Goal: Feedback & Contribution: Leave review/rating

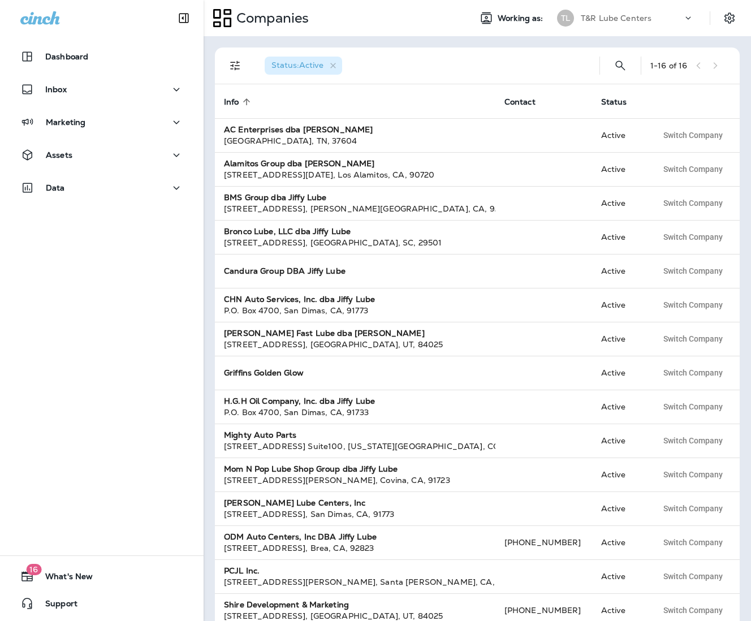
click at [641, 40] on div "Status : Active 1 - 16 of 16 Info sorted ascending Contact Status AC Enterprise…" at bounding box center [477, 328] width 547 height 585
click at [153, 348] on div "Dashboard Inbox Marketing Assets Data 16 What's New Support" at bounding box center [102, 310] width 204 height 621
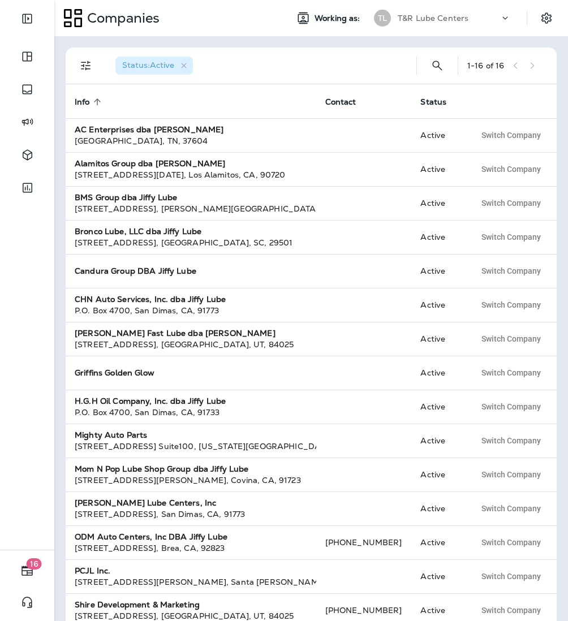
click at [469, 20] on div "T&R Lube Centers" at bounding box center [448, 18] width 102 height 17
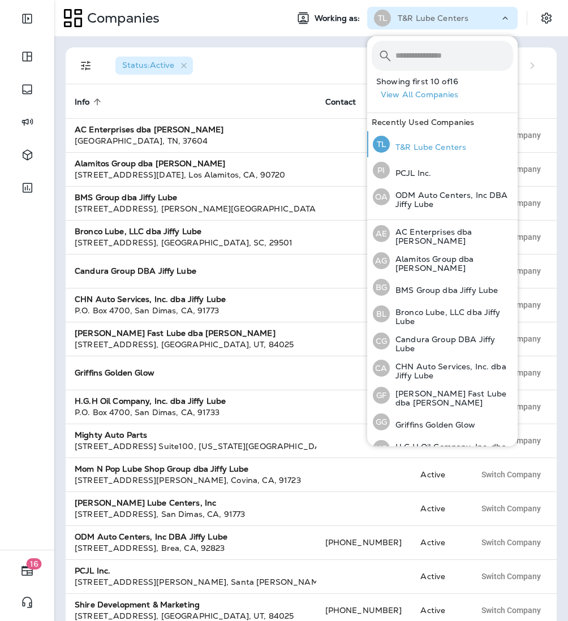
click at [418, 149] on p "T&R Lube Centers" at bounding box center [428, 146] width 76 height 9
click at [456, 247] on div "AG Alamitos Group dba Jiffy Lube" at bounding box center [442, 260] width 149 height 27
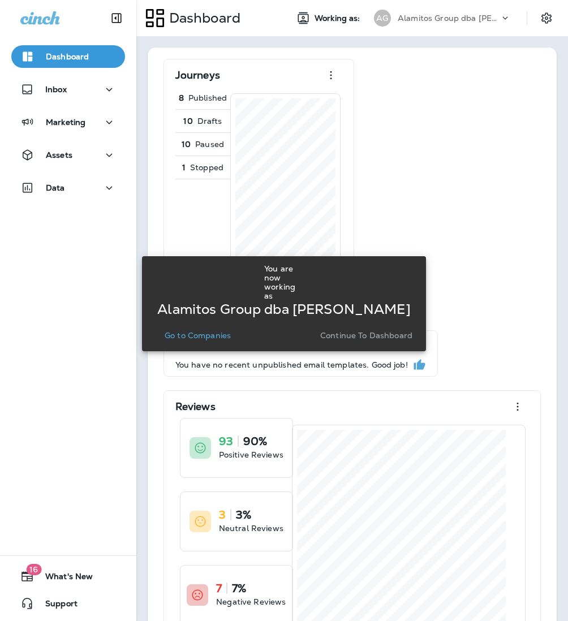
click at [213, 334] on p "Go to Companies" at bounding box center [198, 335] width 66 height 9
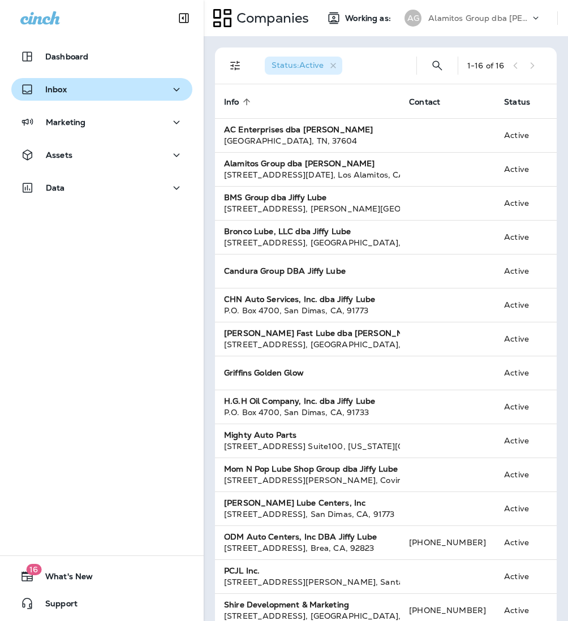
drag, startPoint x: 97, startPoint y: 89, endPoint x: 94, endPoint y: 97, distance: 8.2
click at [97, 90] on div "Inbox" at bounding box center [101, 90] width 163 height 14
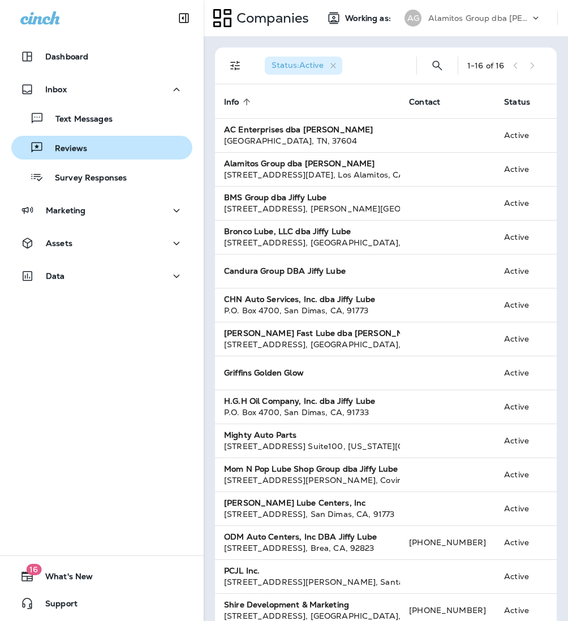
click at [89, 147] on div "Reviews" at bounding box center [102, 147] width 172 height 17
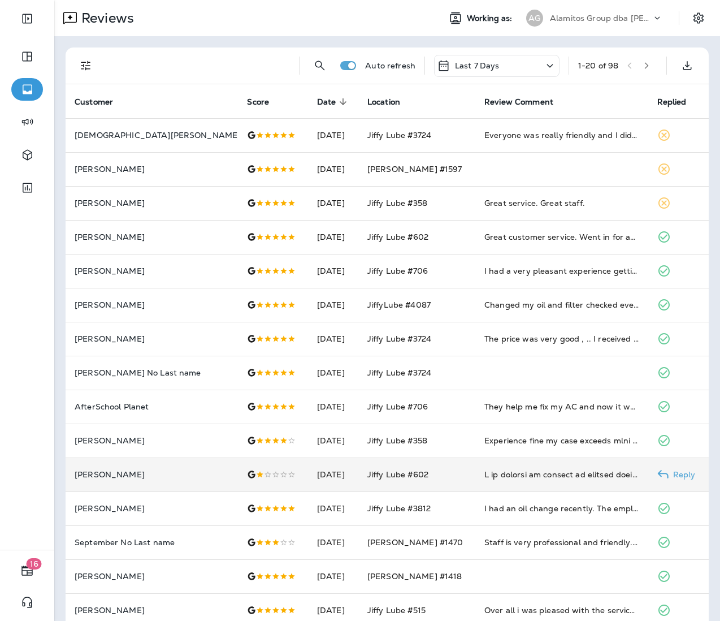
click at [560, 481] on td at bounding box center [561, 474] width 172 height 34
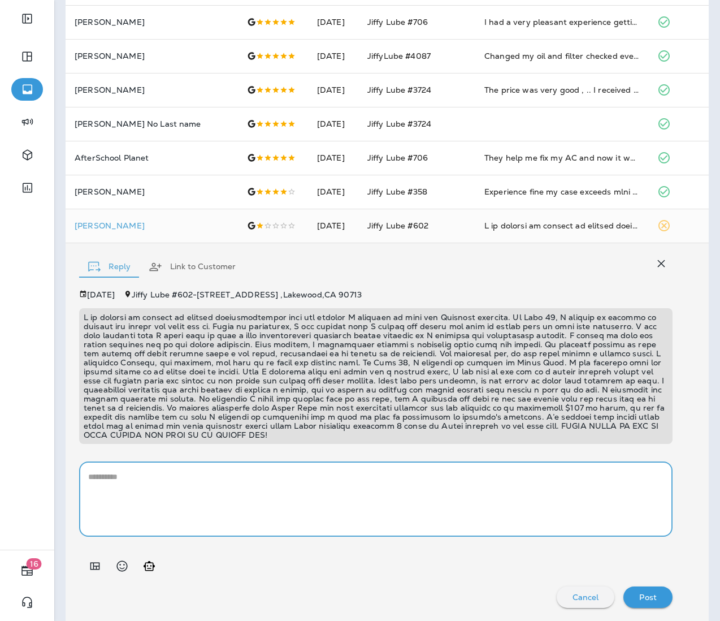
click at [135, 481] on textarea at bounding box center [376, 499] width 576 height 57
click at [96, 569] on icon "Add in a premade template" at bounding box center [95, 566] width 14 height 14
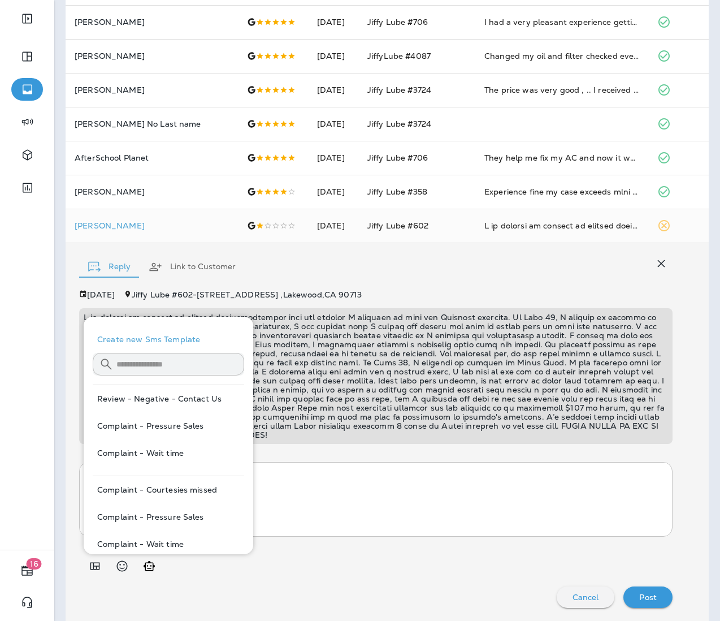
click at [189, 392] on button "Review - Negative - Contact Us" at bounding box center [169, 398] width 152 height 27
type textarea "**********"
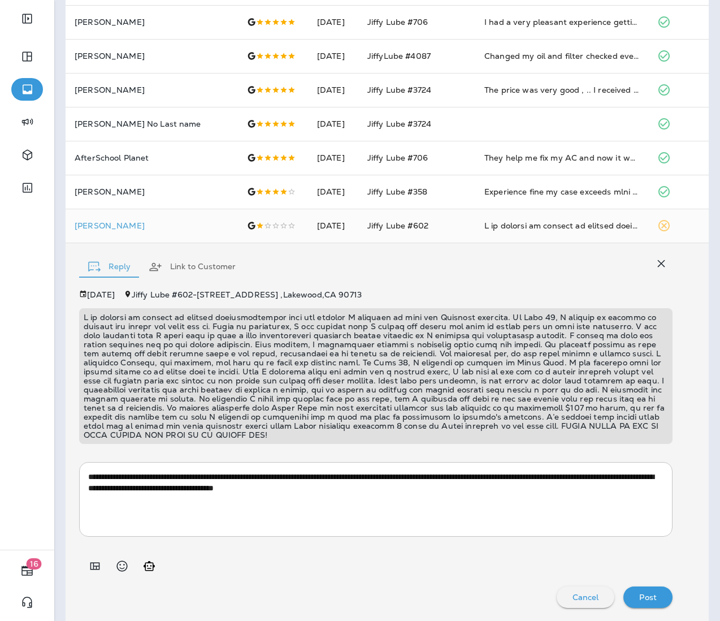
click at [650, 598] on p "Post" at bounding box center [648, 597] width 18 height 9
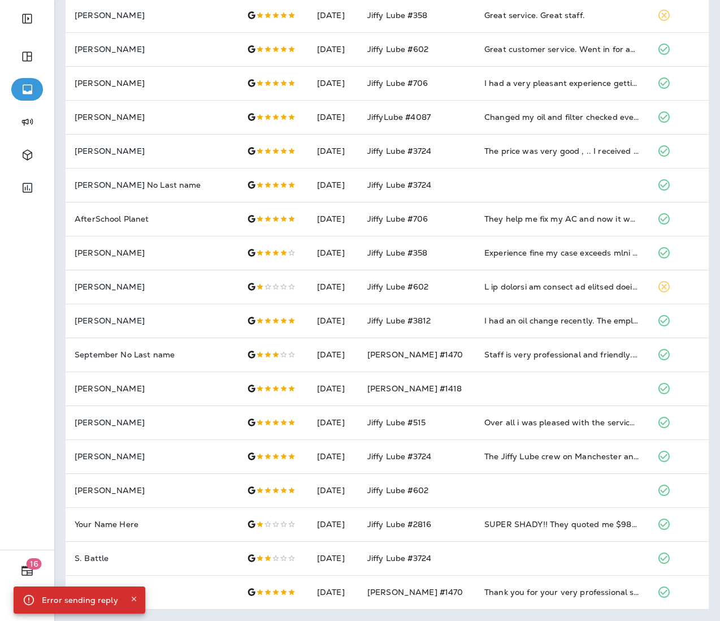
scroll to position [187, 0]
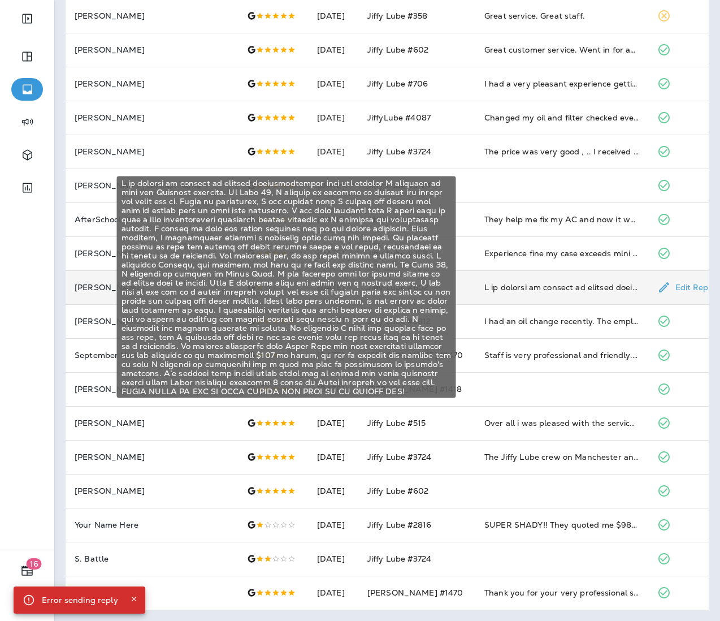
click at [513, 291] on div "I am writing to express my extreme dissatisfaction with the service I received …" at bounding box center [562, 287] width 154 height 11
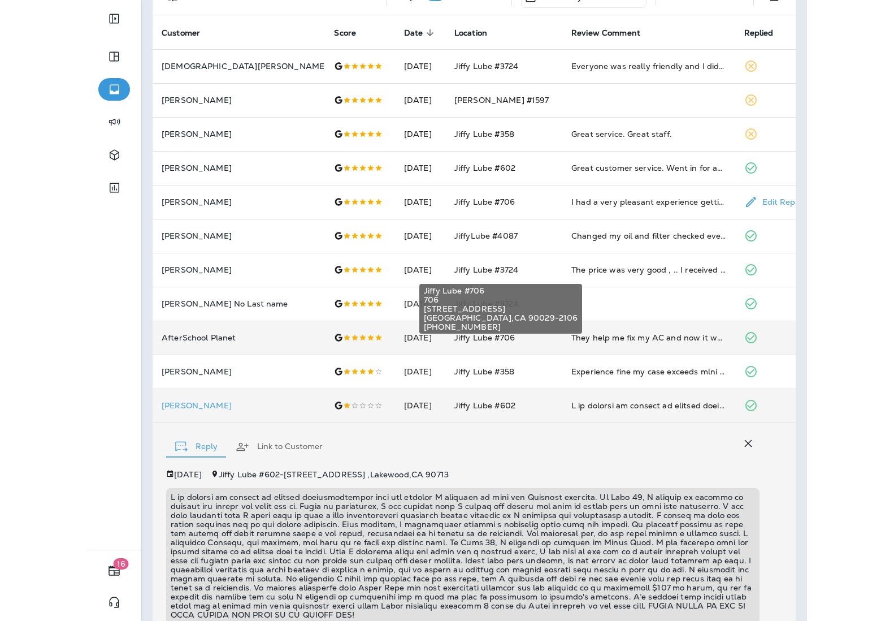
scroll to position [0, 0]
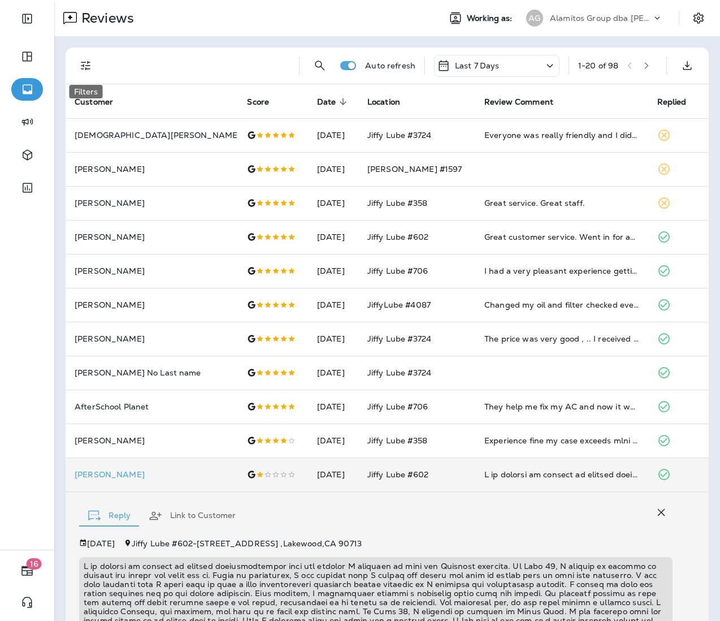
drag, startPoint x: 80, startPoint y: 60, endPoint x: 93, endPoint y: 74, distance: 18.4
click at [80, 60] on icon "Filters" at bounding box center [86, 66] width 14 height 14
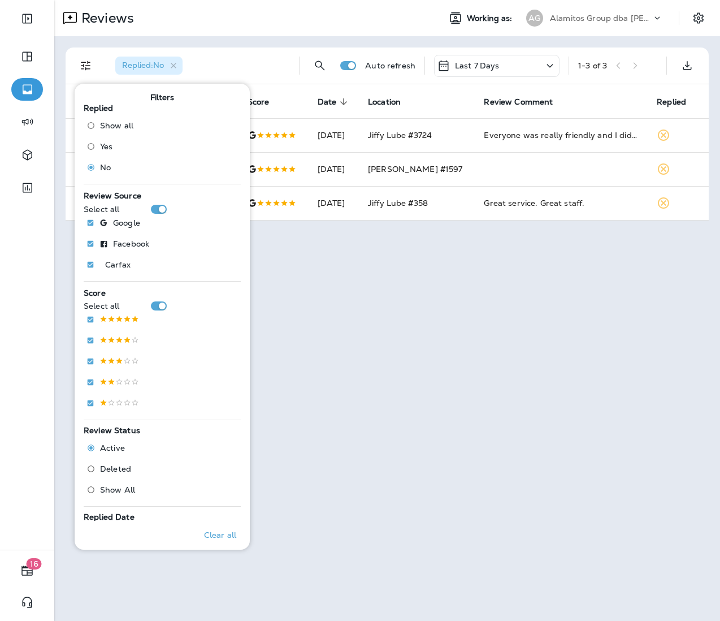
click at [488, 335] on div "Reviews Working as: AG Alamitos Group dba Jiffy Lube Replied : No Auto refresh …" at bounding box center [387, 310] width 666 height 621
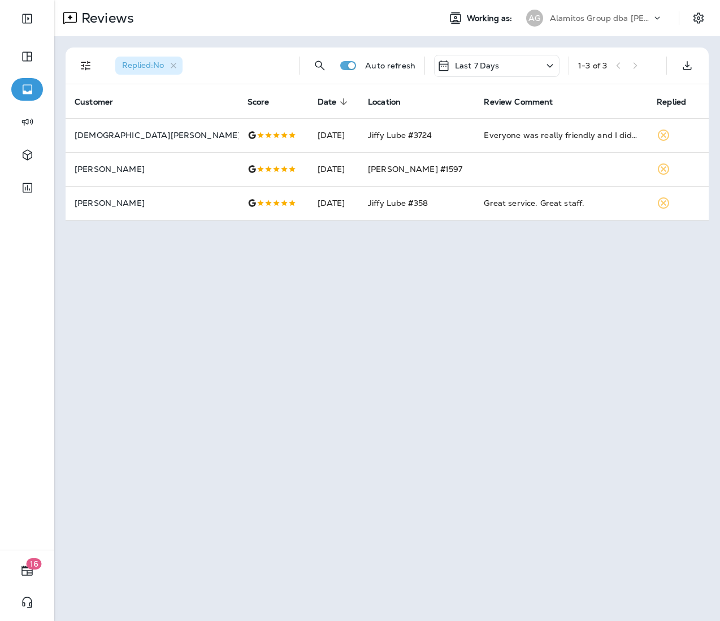
click at [639, 19] on p "Alamitos Group dba [PERSON_NAME]" at bounding box center [601, 18] width 102 height 9
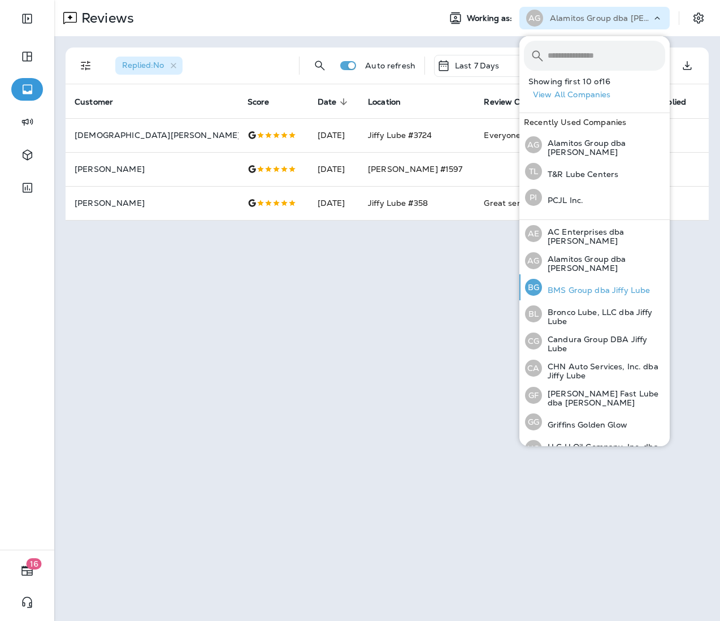
click at [563, 288] on p "BMS Group dba Jiffy Lube" at bounding box center [596, 290] width 108 height 9
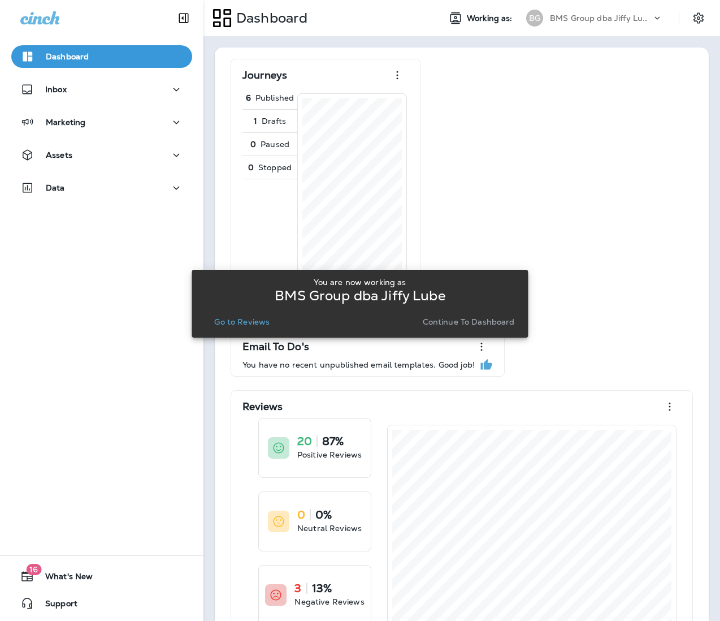
click at [239, 323] on p "Go to Reviews" at bounding box center [241, 321] width 55 height 9
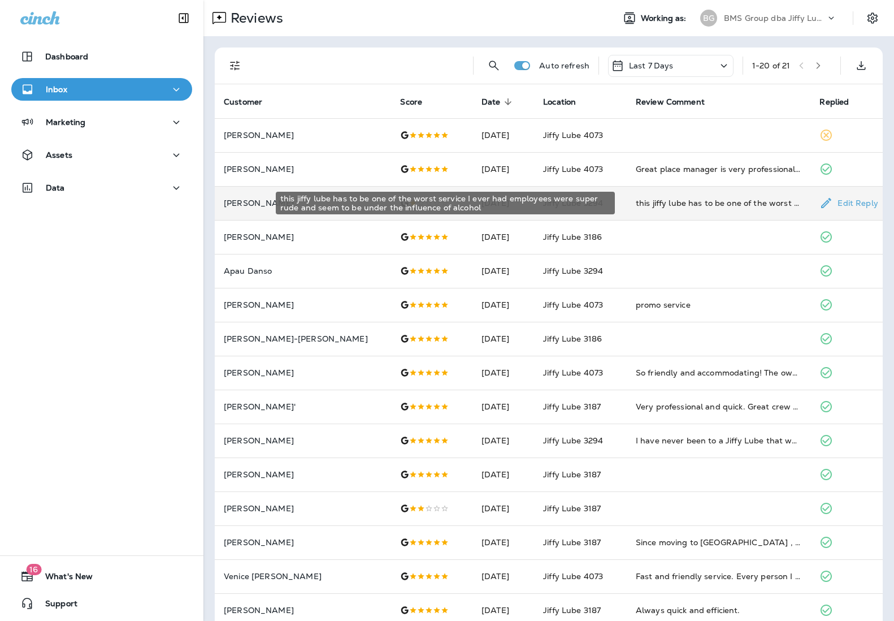
click at [733, 204] on div "this jiffy lube has to be one of the worst service I ever had employees were su…" at bounding box center [719, 202] width 166 height 11
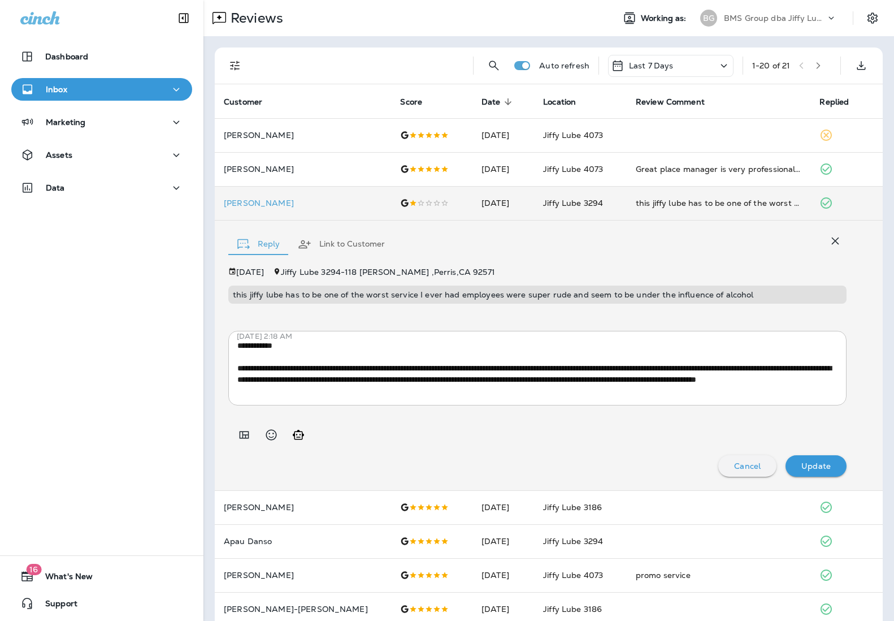
click at [750, 18] on p "BMS Group dba Jiffy Lube" at bounding box center [775, 18] width 102 height 9
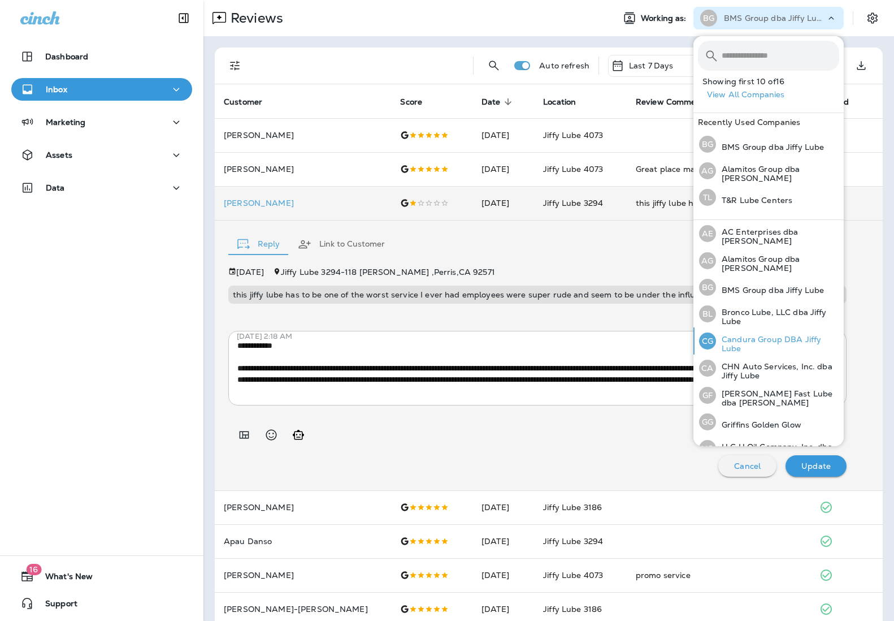
click at [749, 340] on p "Candura Group DBA Jiffy Lube" at bounding box center [777, 344] width 123 height 18
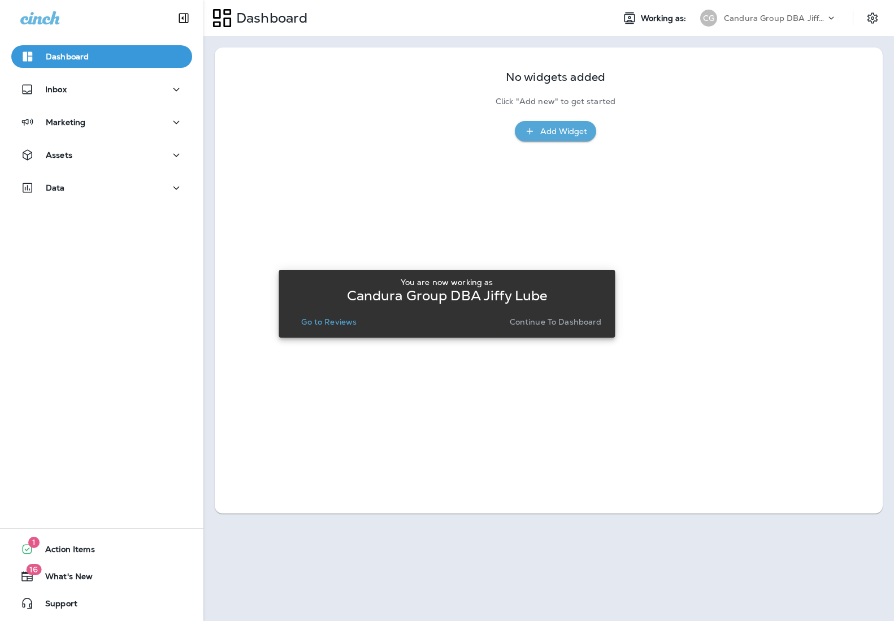
click at [323, 321] on p "Go to Reviews" at bounding box center [328, 321] width 55 height 9
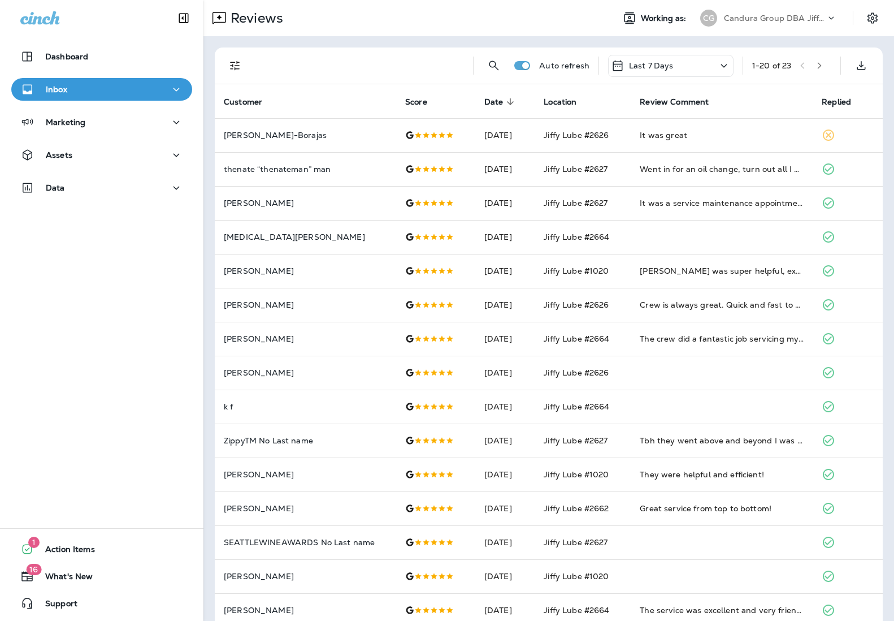
click at [750, 23] on div "Candura Group DBA Jiffy Lube" at bounding box center [775, 18] width 102 height 17
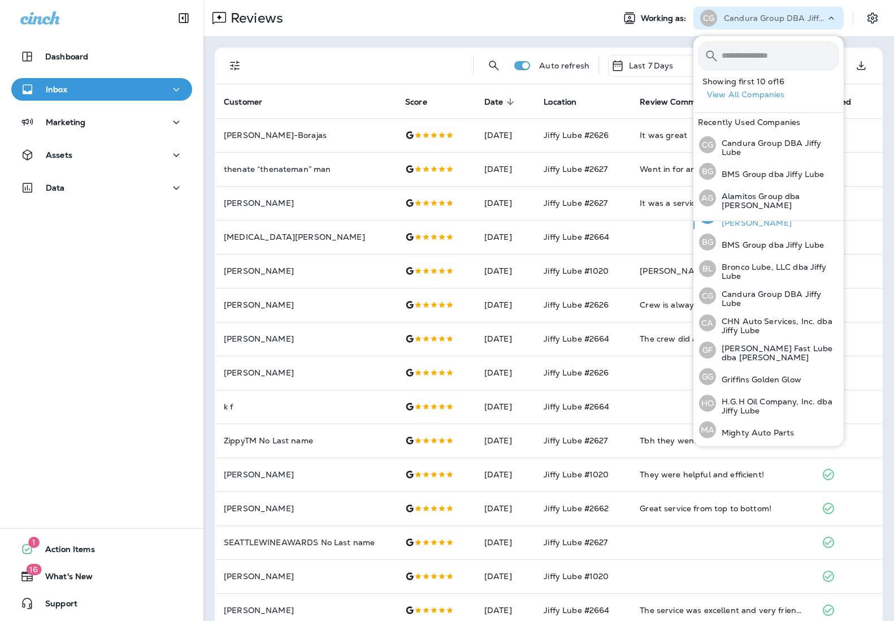
scroll to position [57, 0]
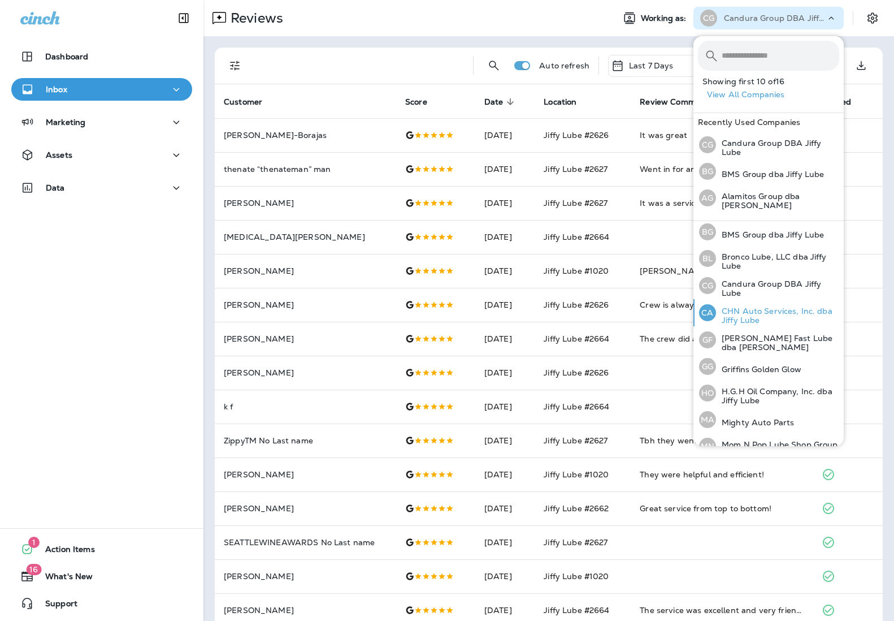
click at [747, 311] on p "CHN Auto Services, Inc. dba Jiffy Lube" at bounding box center [777, 315] width 123 height 18
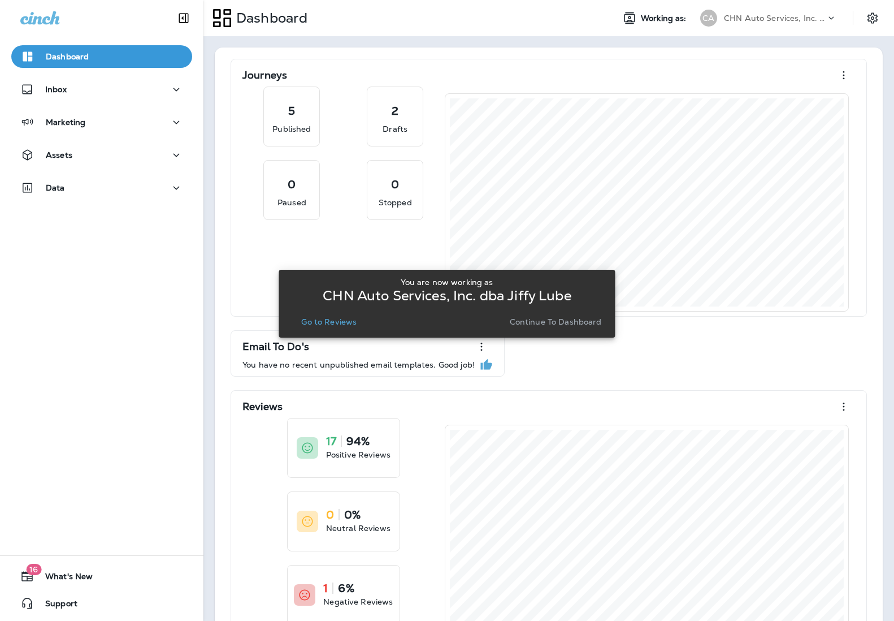
click at [312, 320] on p "Go to Reviews" at bounding box center [328, 321] width 55 height 9
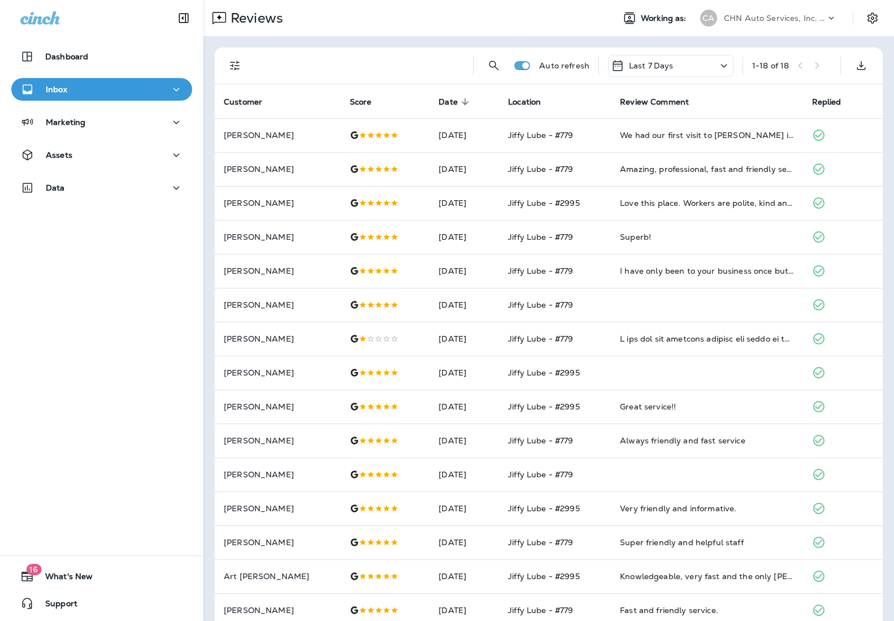
click at [750, 18] on p "CHN Auto Services, Inc. dba Jiffy Lube" at bounding box center [775, 18] width 102 height 9
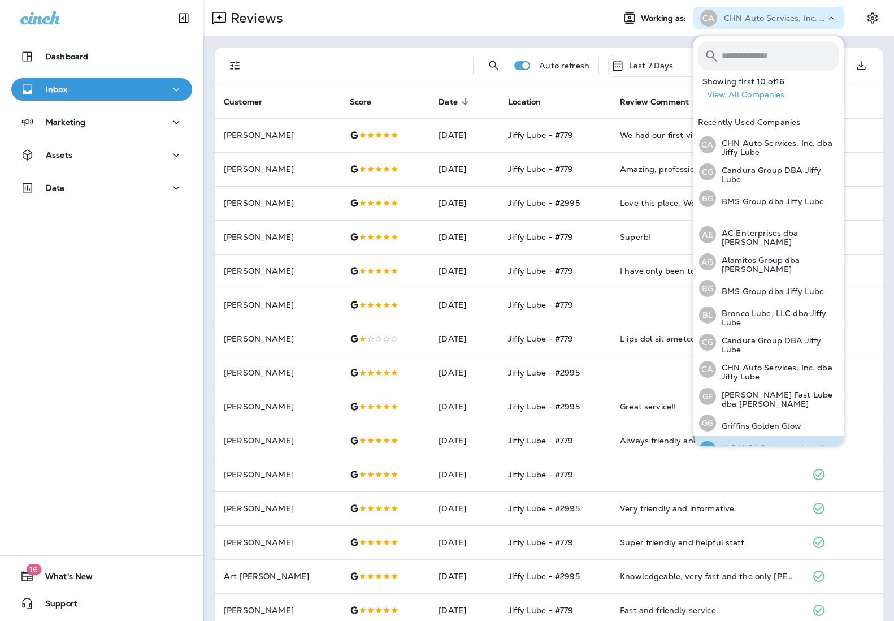
click at [750, 440] on div "HO H.G.H Oil Company, Inc. dba Jiffy Lube" at bounding box center [769, 449] width 149 height 27
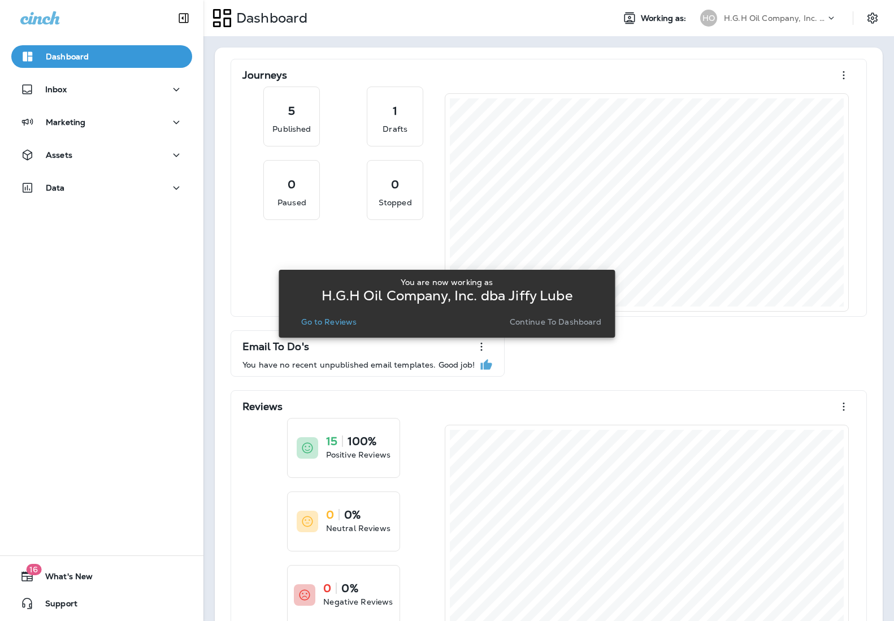
click at [332, 324] on p "Go to Reviews" at bounding box center [328, 321] width 55 height 9
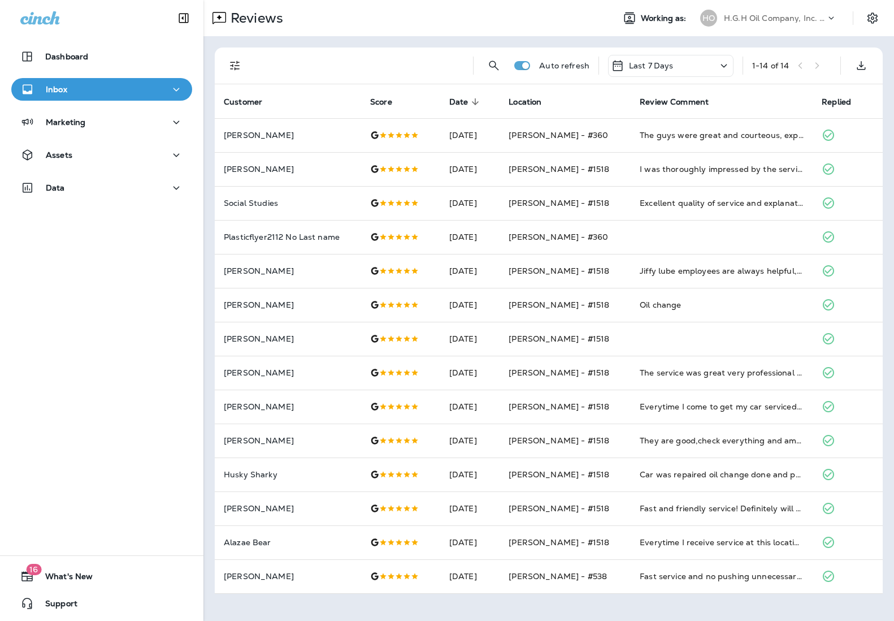
click at [750, 21] on p "H.G.H Oil Company, Inc. dba Jiffy Lube" at bounding box center [775, 18] width 102 height 9
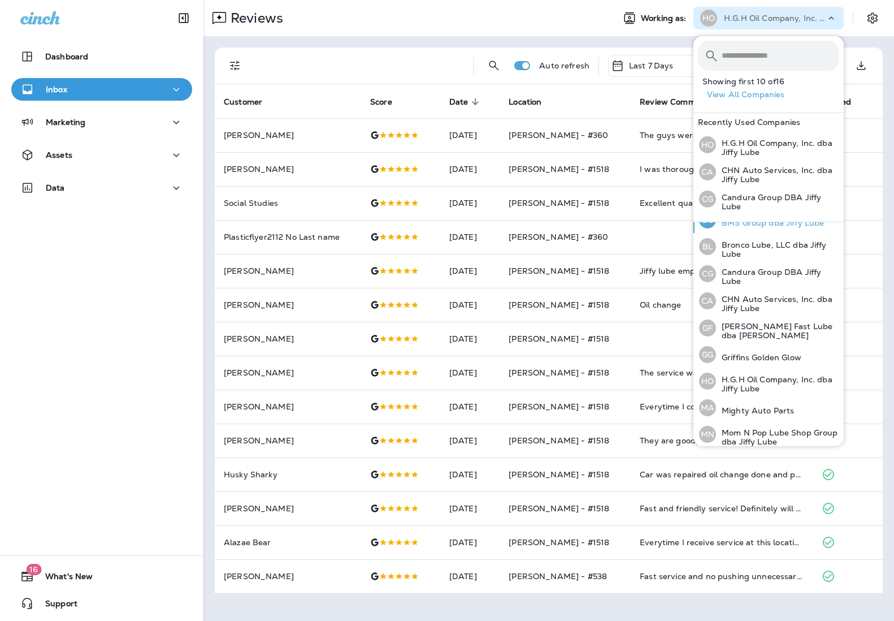
scroll to position [107, 0]
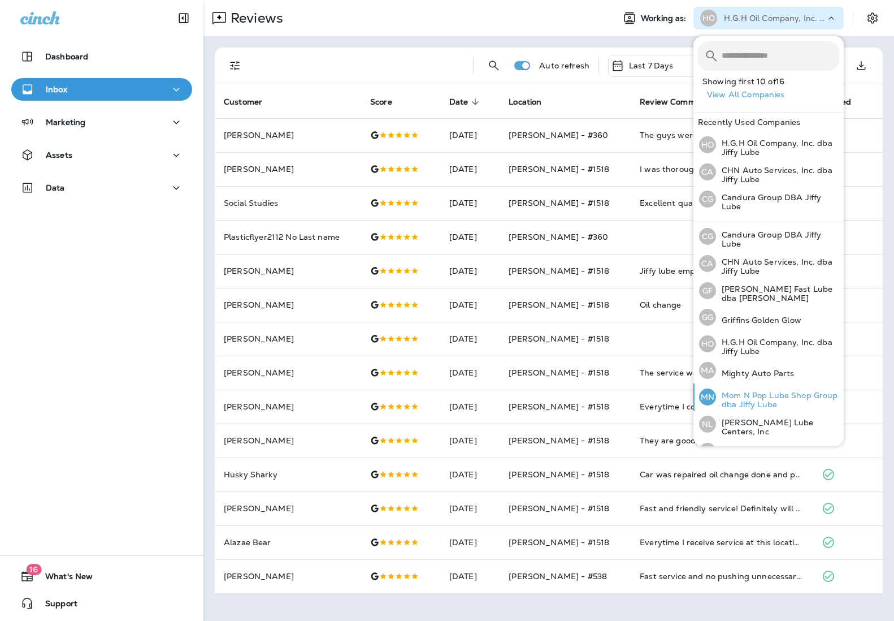
click at [750, 384] on div "MN Mom N Pop Lube Shop Group dba Jiffy Lube" at bounding box center [769, 396] width 149 height 27
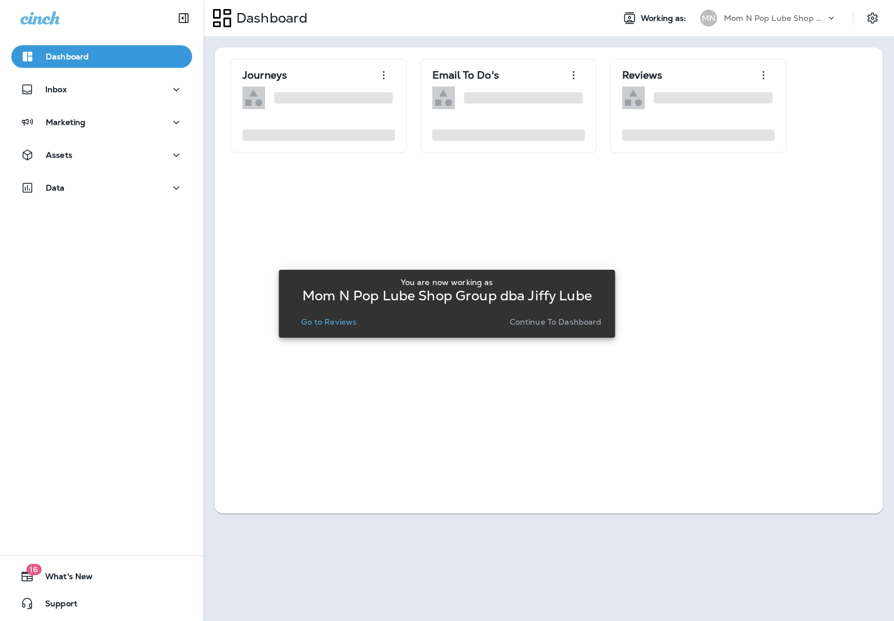
click at [330, 326] on p "Go to Reviews" at bounding box center [328, 321] width 55 height 9
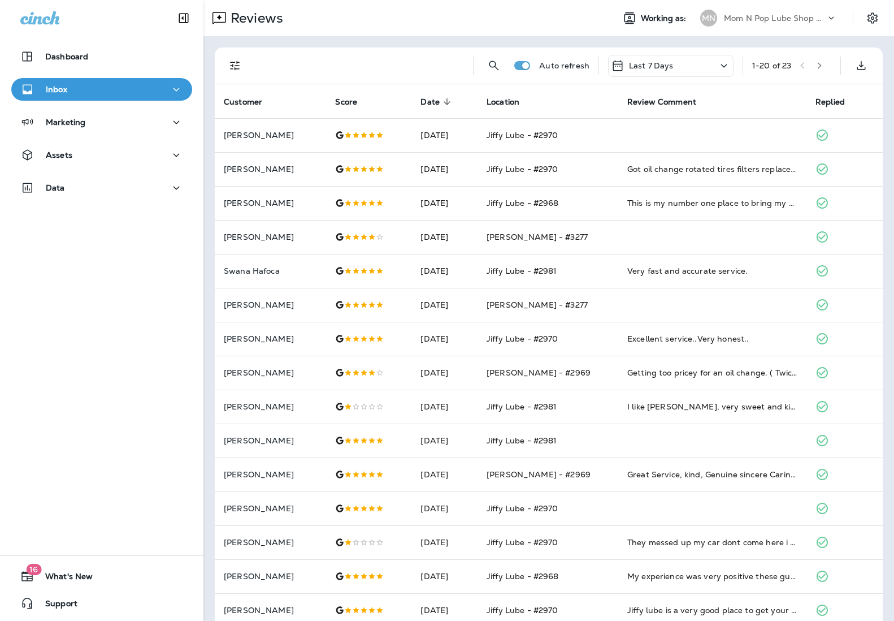
scroll to position [2, 0]
click at [750, 14] on p "Mom N Pop Lube Shop Group dba Jiffy Lube" at bounding box center [775, 17] width 102 height 9
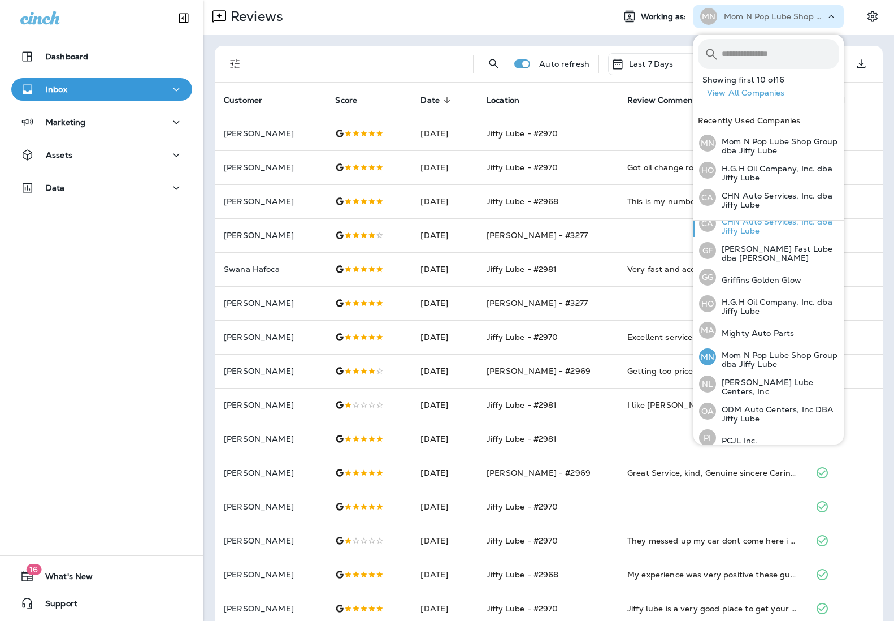
scroll to position [191, 0]
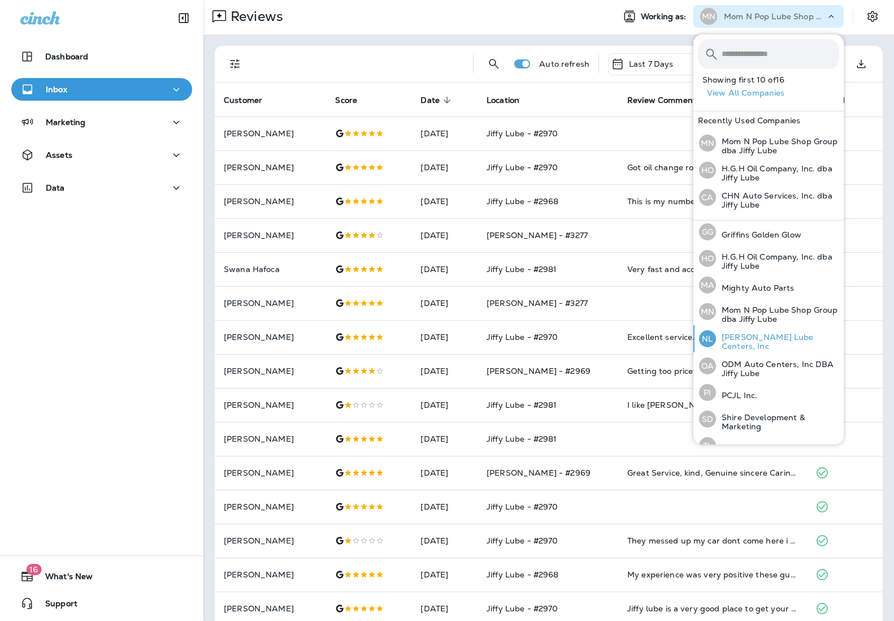
click at [750, 339] on p "[PERSON_NAME] Lube Centers, Inc" at bounding box center [777, 341] width 123 height 18
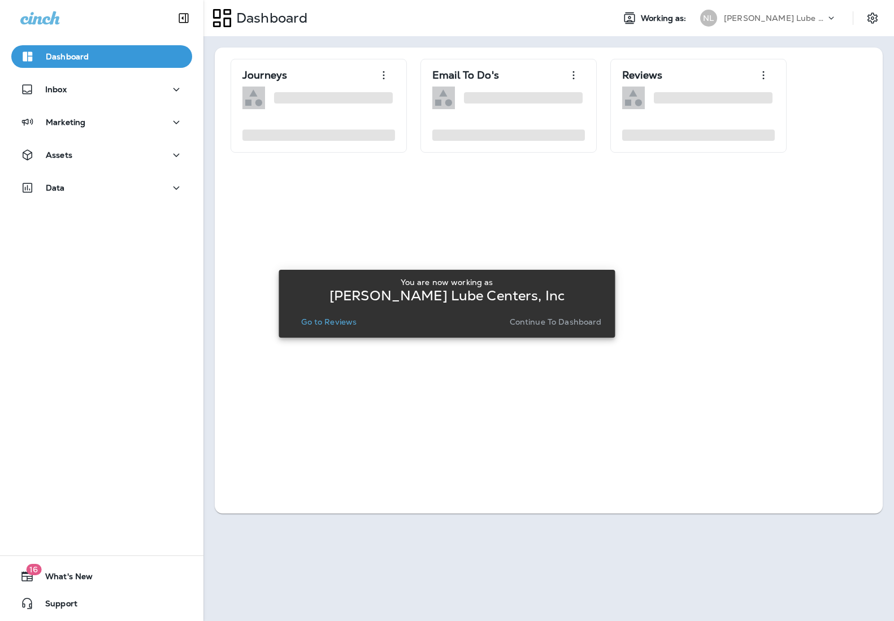
click at [330, 328] on button "Go to Reviews" at bounding box center [329, 322] width 64 height 16
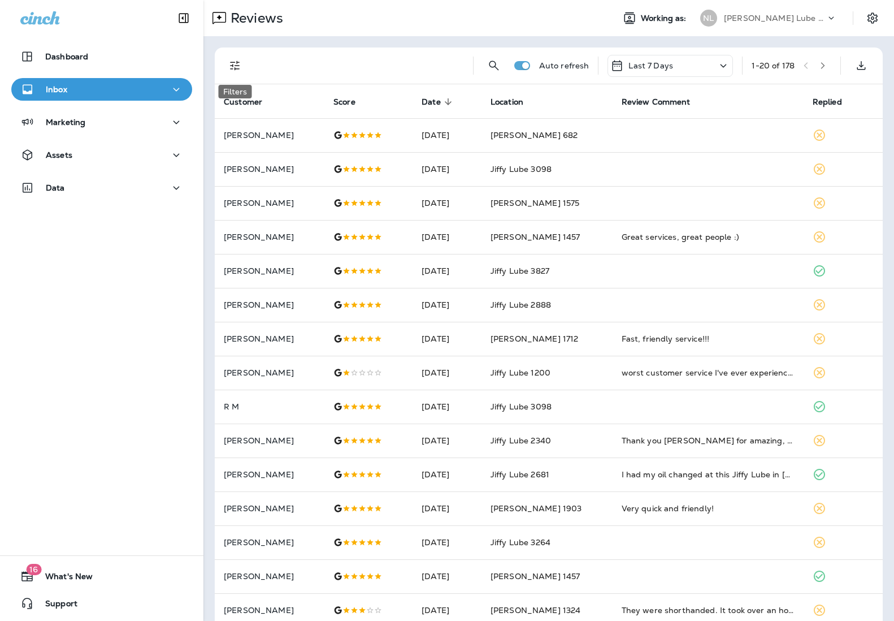
click at [241, 62] on icon "Filters" at bounding box center [235, 66] width 14 height 14
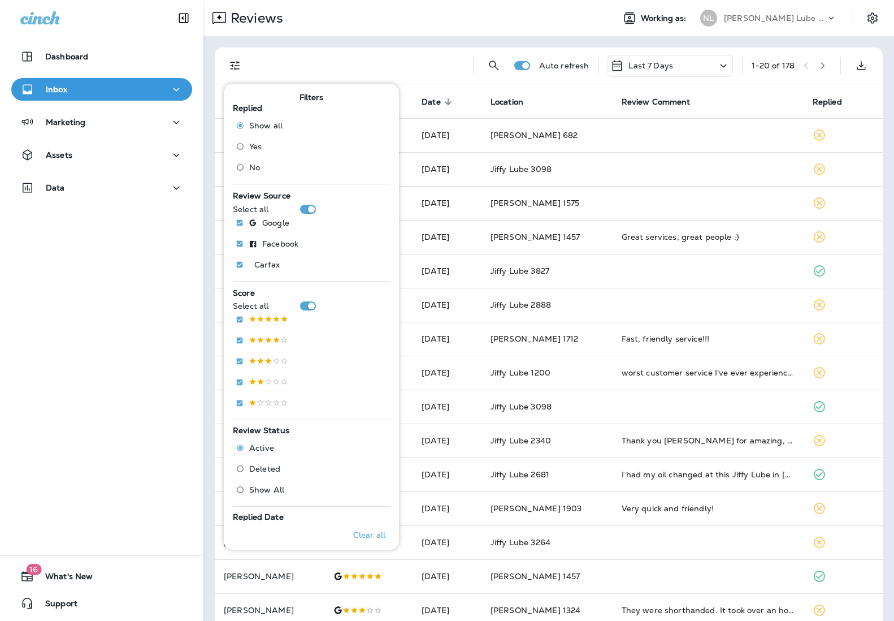
click at [260, 170] on span "No" at bounding box center [254, 167] width 11 height 9
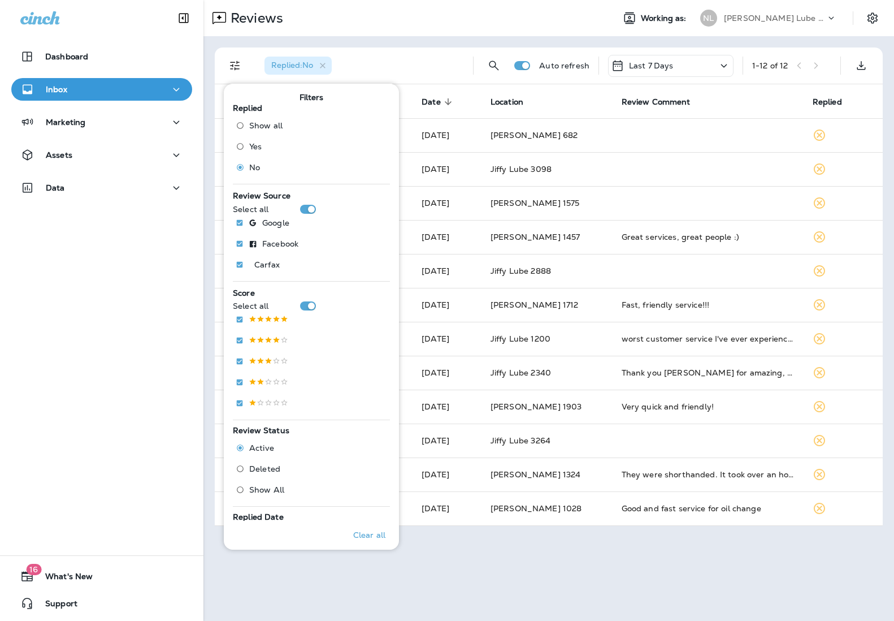
click at [507, 8] on div "Reviews" at bounding box center [404, 18] width 401 height 23
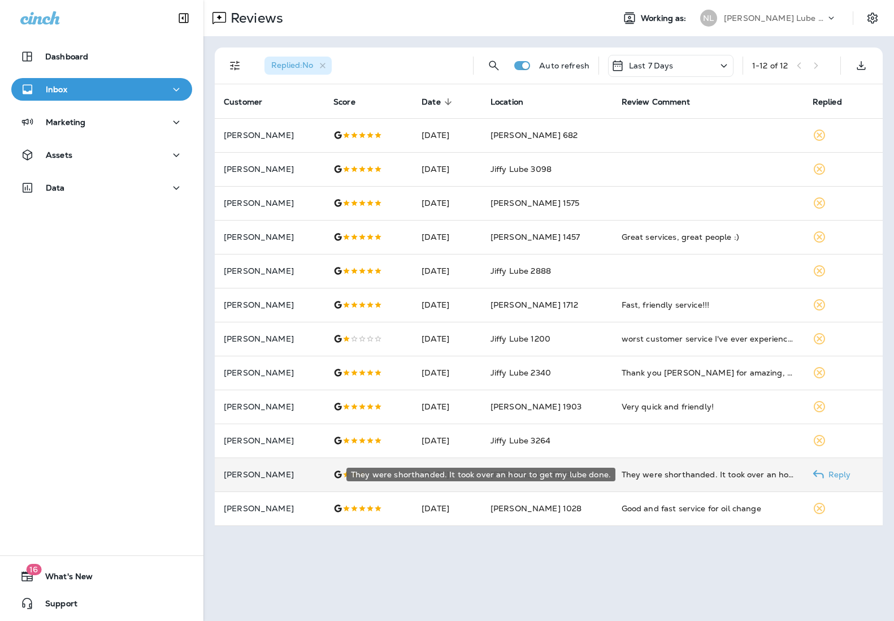
click at [673, 470] on div "They were shorthanded. It took over an hour to get my lube done." at bounding box center [708, 474] width 173 height 11
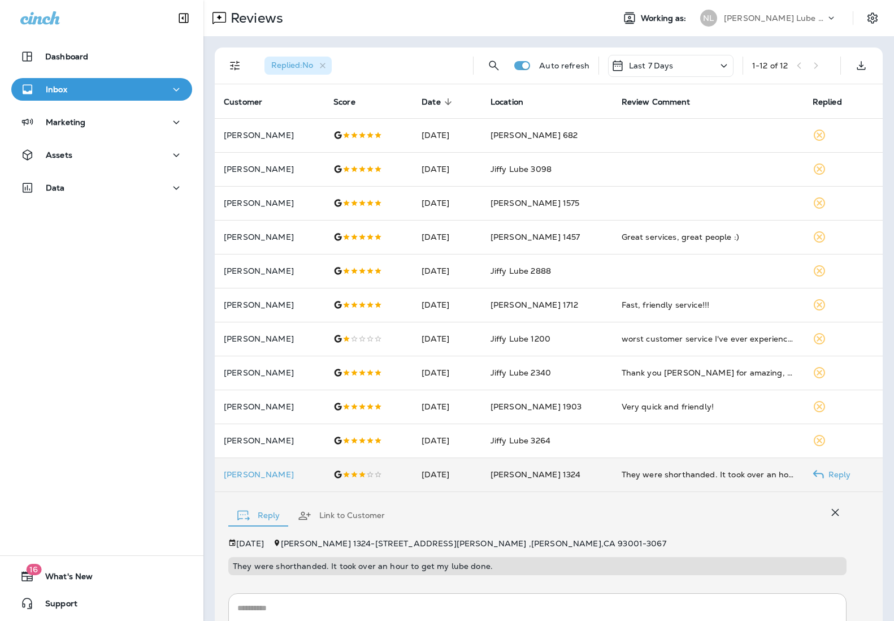
scroll to position [131, 0]
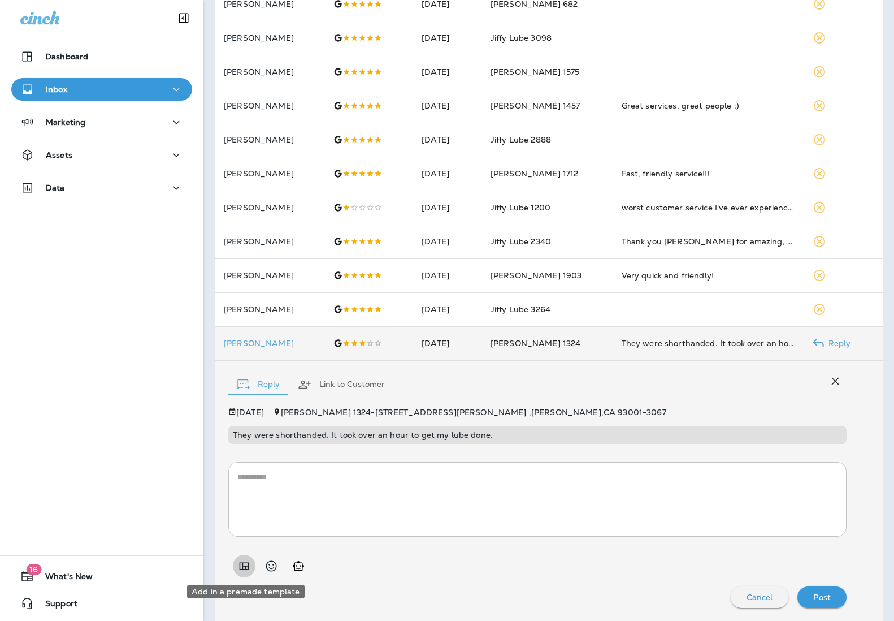
click at [241, 564] on icon "Add in a premade template" at bounding box center [244, 566] width 14 height 14
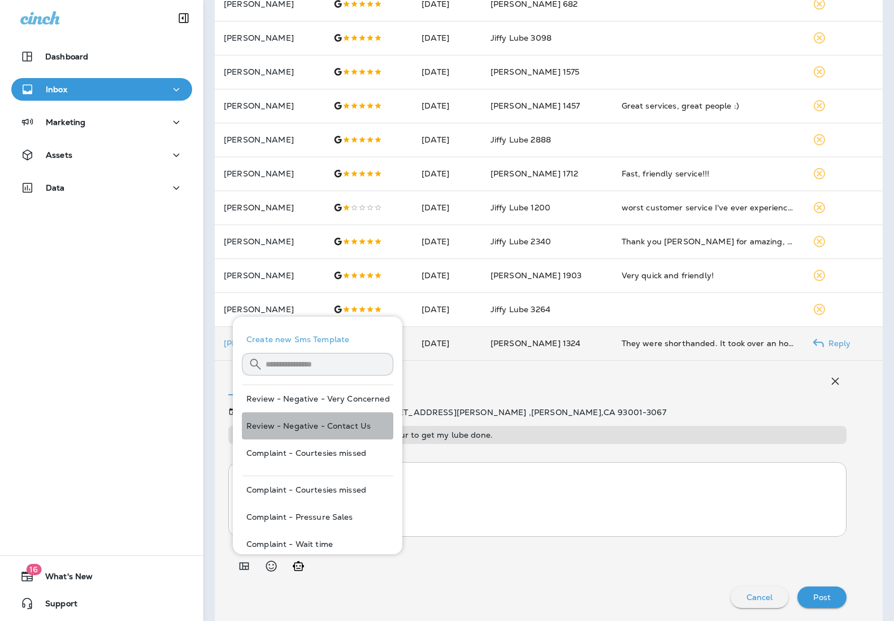
click at [354, 421] on button "Review - Negative - Contact Us" at bounding box center [318, 425] width 152 height 27
type textarea "**********"
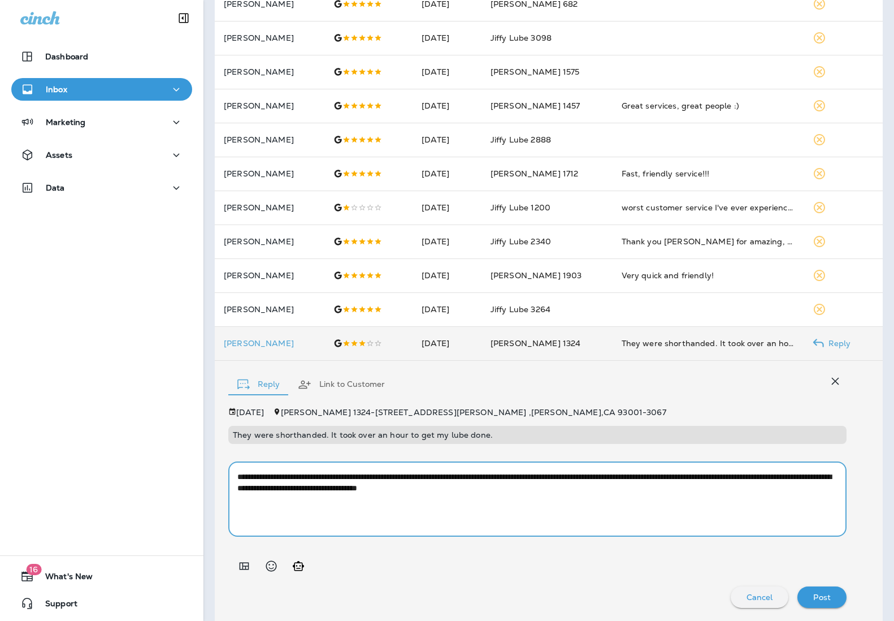
drag, startPoint x: 532, startPoint y: 513, endPoint x: 112, endPoint y: 439, distance: 426.4
click at [112, 439] on div "Dashboard Inbox Marketing Assets Data 16 What's New Support Reviews Working as:…" at bounding box center [447, 310] width 894 height 621
click at [246, 564] on icon "Add in a premade template" at bounding box center [244, 566] width 14 height 14
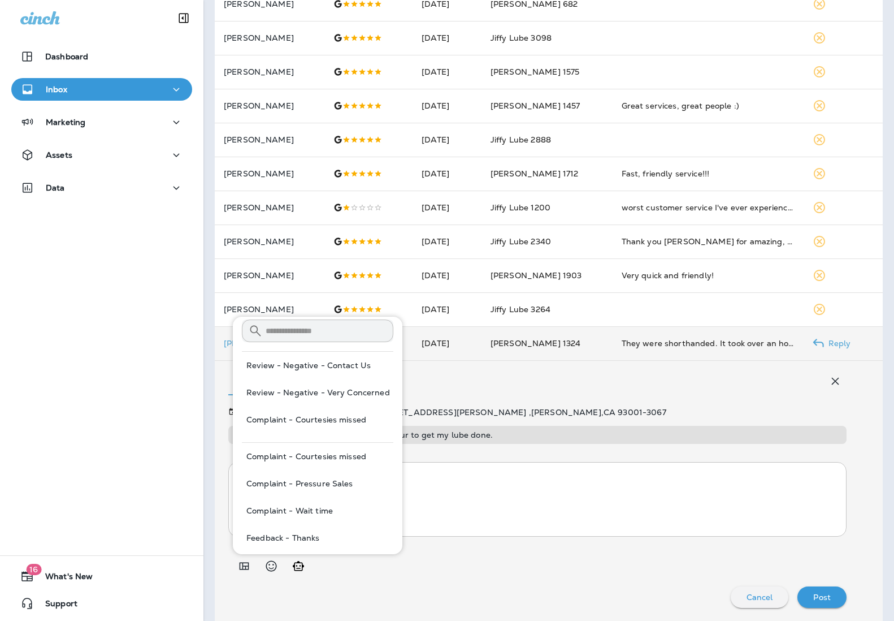
scroll to position [45, 0]
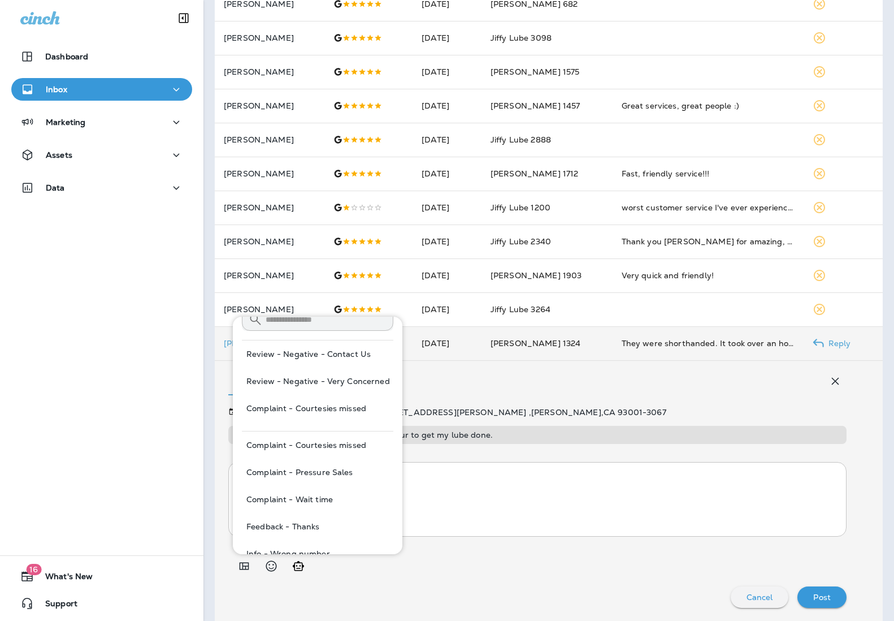
click at [325, 490] on button "Complaint - Wait time" at bounding box center [318, 499] width 152 height 27
type textarea "**********"
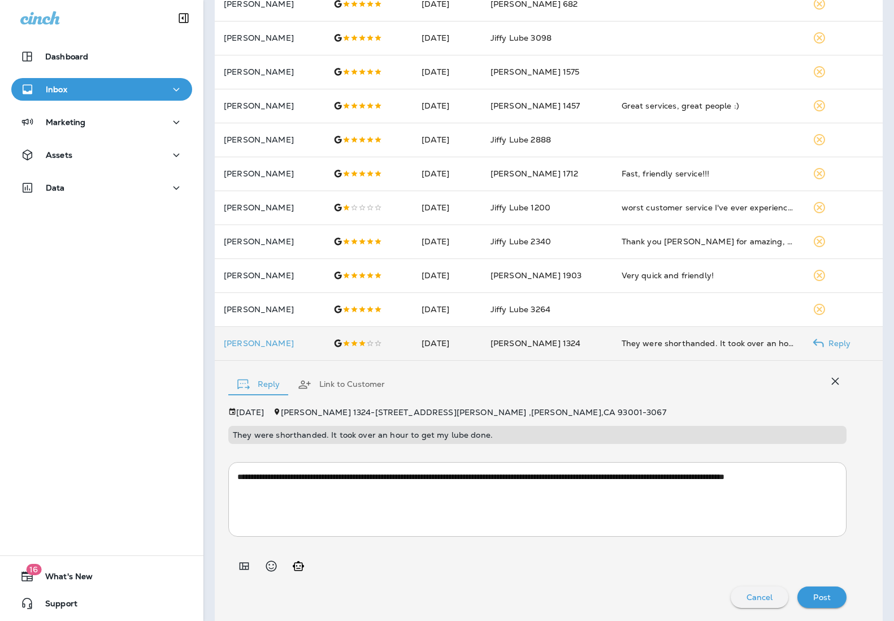
click at [750, 606] on button "Post" at bounding box center [822, 596] width 49 height 21
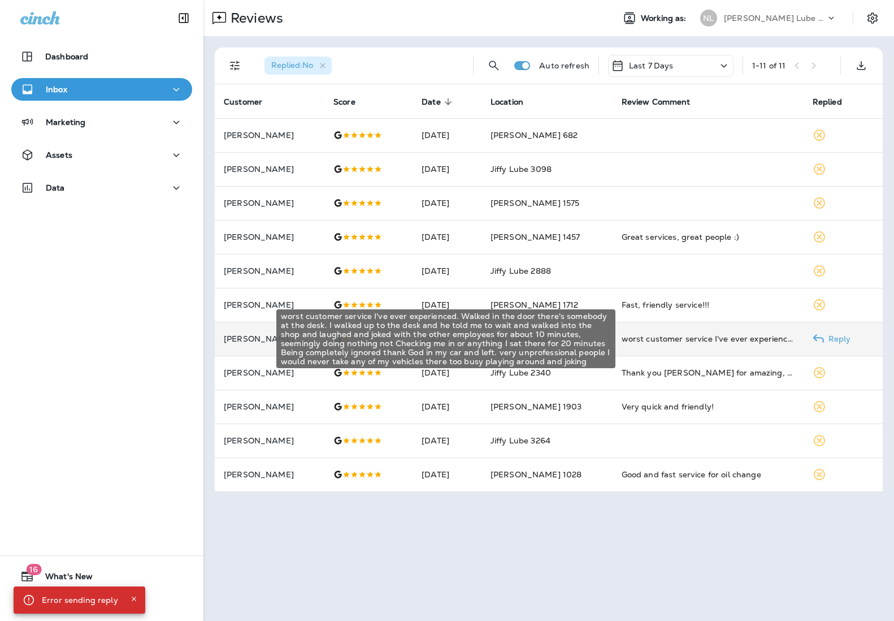
click at [653, 334] on div "worst customer service I've ever experienced. Walked in the door there's somebo…" at bounding box center [708, 338] width 173 height 11
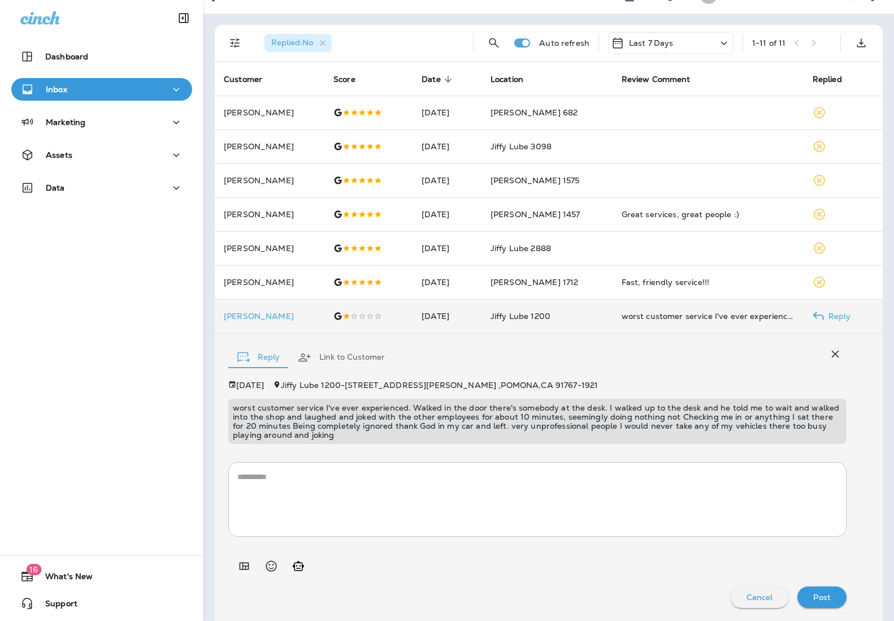
click at [255, 495] on textarea at bounding box center [537, 499] width 600 height 57
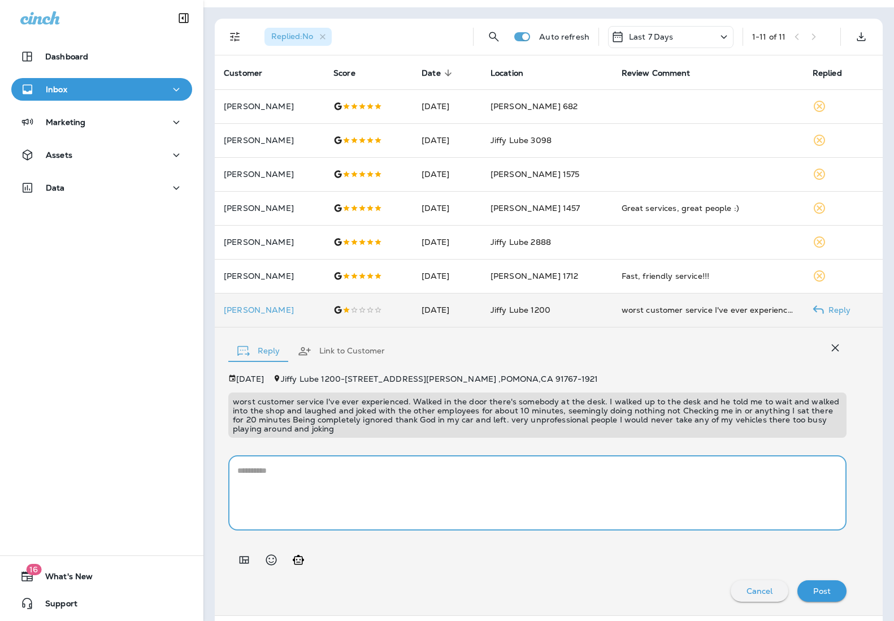
scroll to position [24, 0]
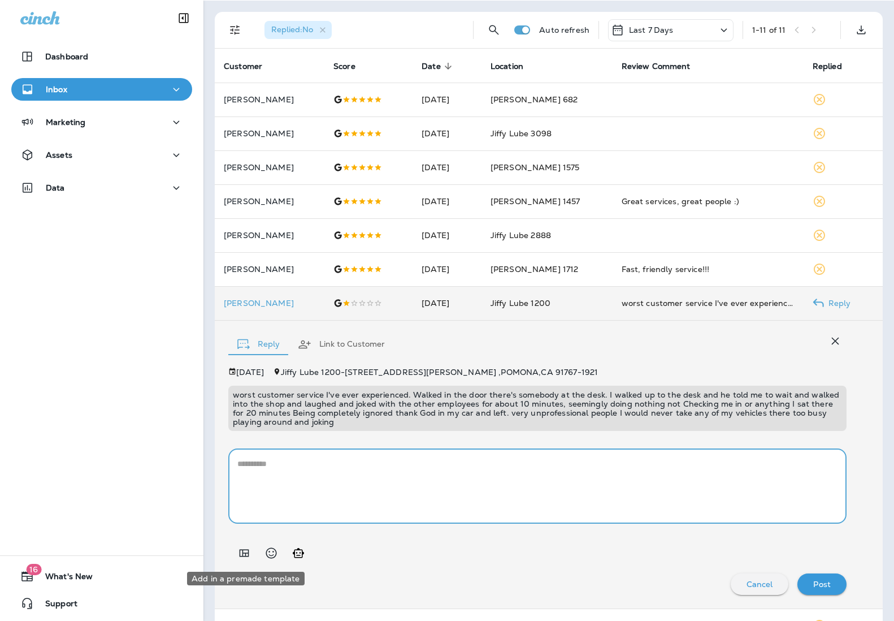
click at [240, 550] on icon "Add in a premade template" at bounding box center [244, 553] width 14 height 14
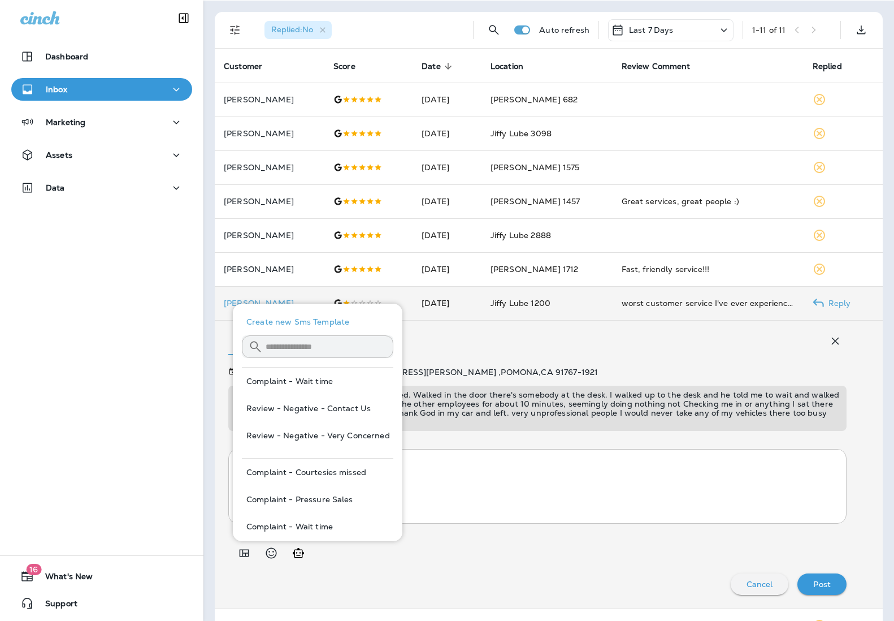
drag, startPoint x: 350, startPoint y: 456, endPoint x: 355, endPoint y: 438, distance: 18.8
click at [353, 447] on div "Create new Sms Template ​ ​ Complaint - Wait time Review - Negative - Contact U…" at bounding box center [317, 506] width 161 height 404
click at [355, 438] on button "Review - Negative - Very Concerned" at bounding box center [318, 437] width 152 height 27
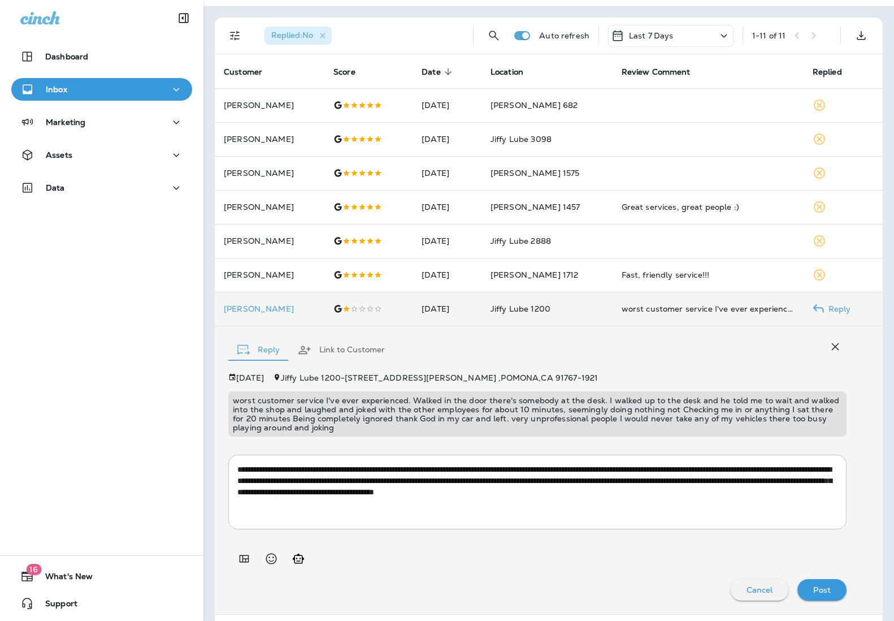
scroll to position [29, 0]
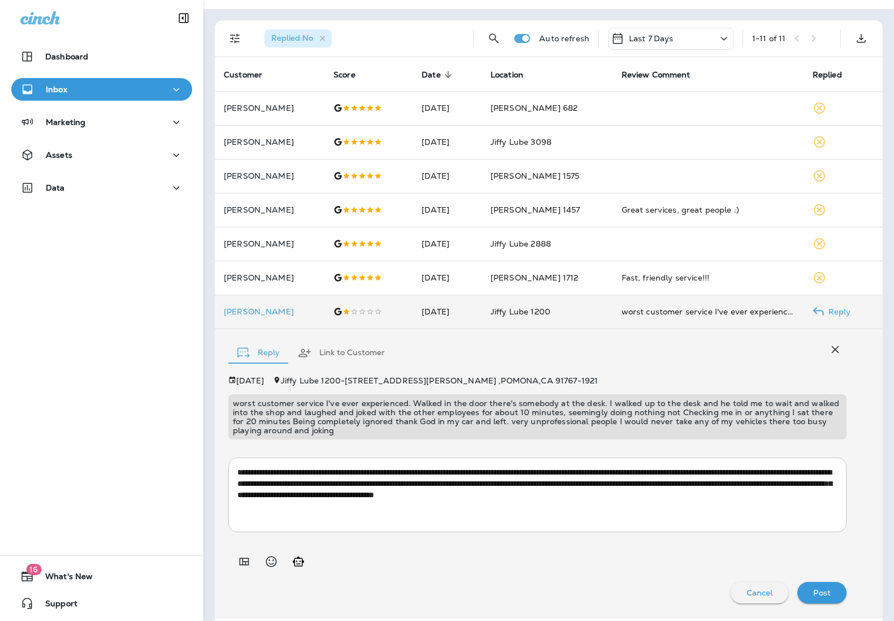
drag, startPoint x: 828, startPoint y: 589, endPoint x: 772, endPoint y: 536, distance: 77.6
click at [750, 536] on div "[DATE] Jiffy Lube [DATE][STREET_ADDRESS][PERSON_NAME]-1921 worst customer servi…" at bounding box center [537, 489] width 619 height 227
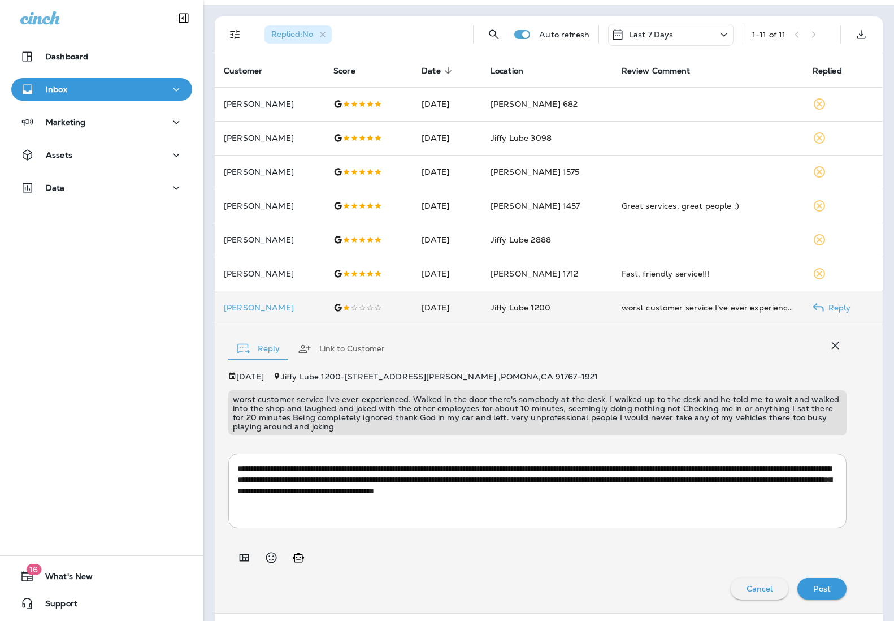
scroll to position [32, 0]
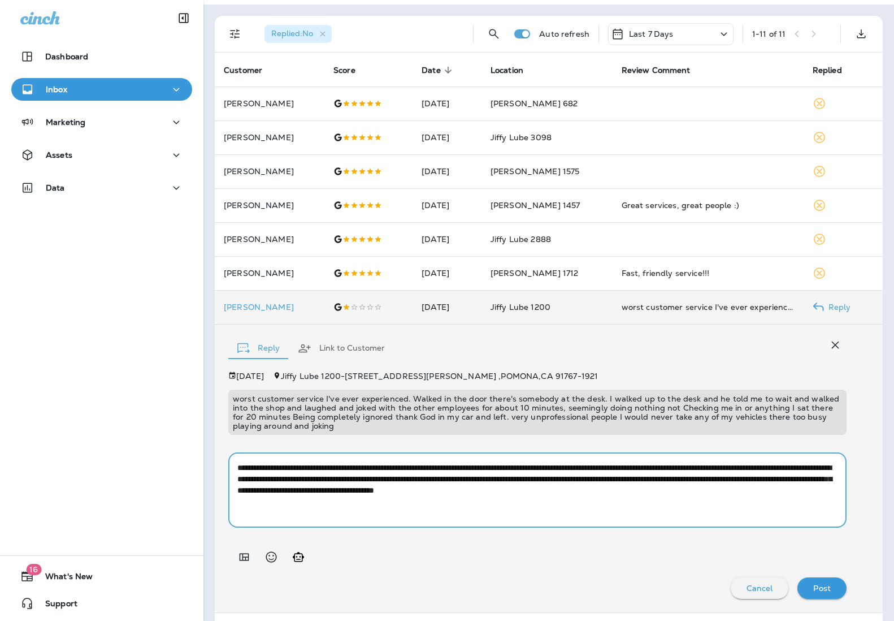
drag, startPoint x: 828, startPoint y: 489, endPoint x: 422, endPoint y: 492, distance: 406.5
click at [422, 492] on textarea "**********" at bounding box center [537, 490] width 600 height 57
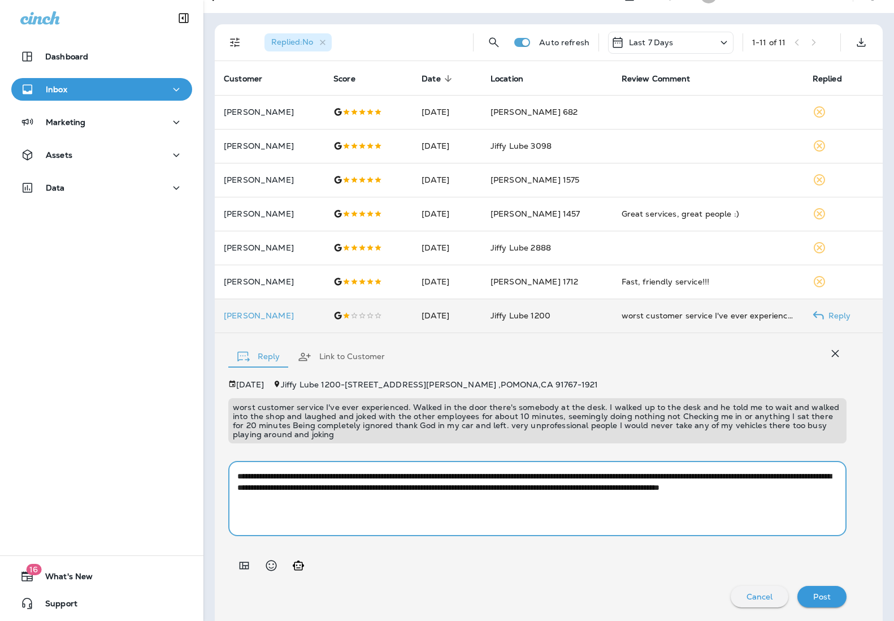
scroll to position [22, 0]
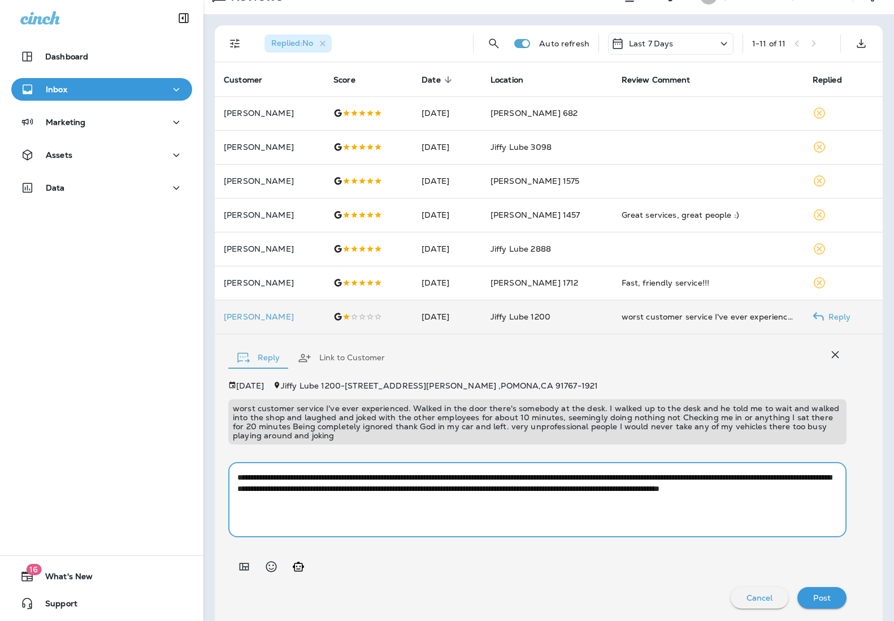
type textarea "**********"
click at [750, 593] on p "Post" at bounding box center [823, 597] width 18 height 9
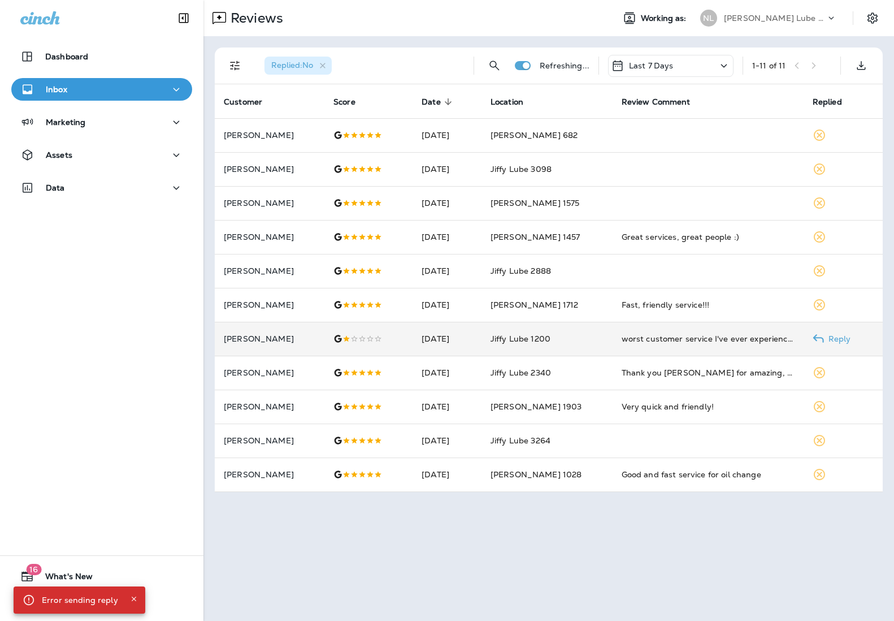
scroll to position [0, 0]
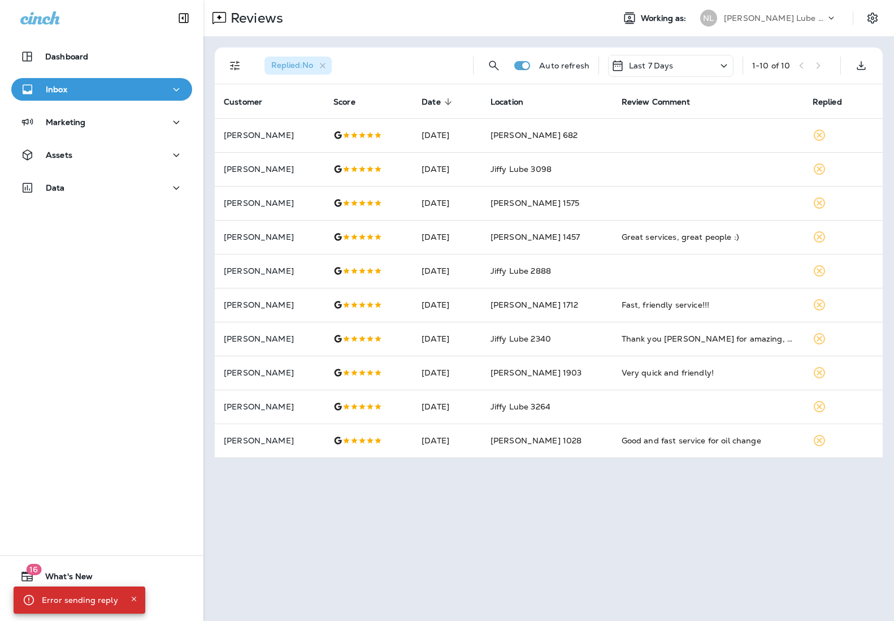
click at [750, 21] on p "[PERSON_NAME] Lube Centers, Inc" at bounding box center [775, 18] width 102 height 9
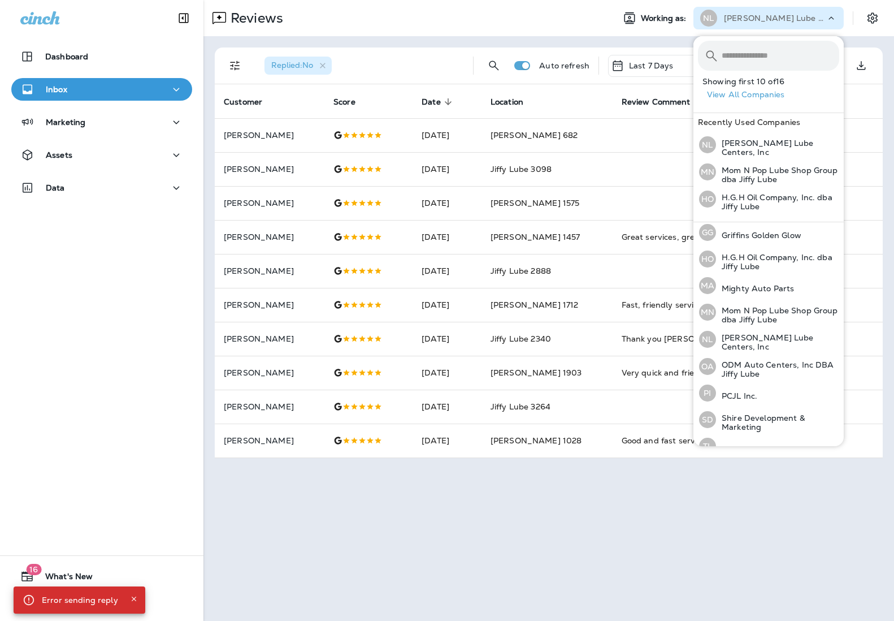
scroll to position [205, 0]
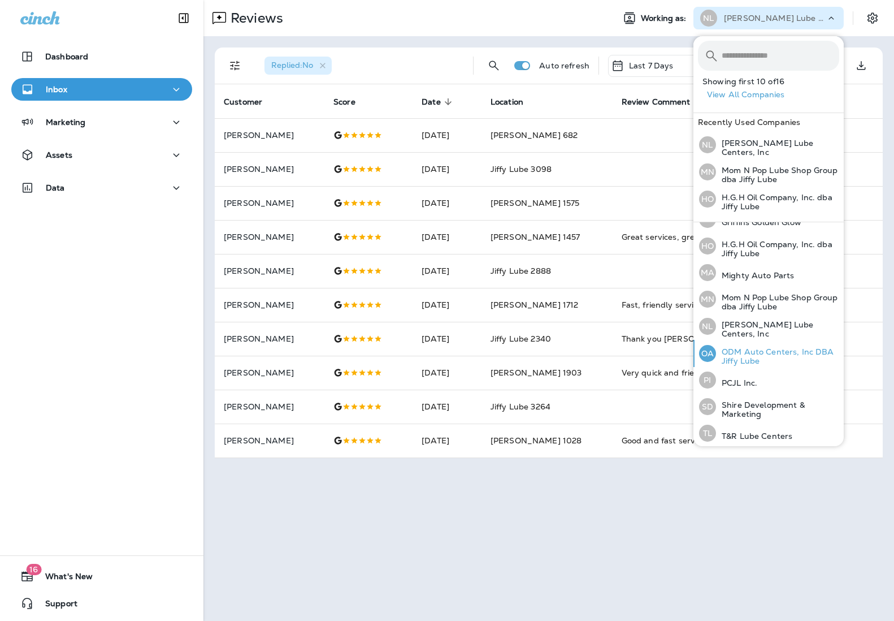
click at [750, 347] on p "ODM Auto Centers, Inc DBA Jiffy Lube" at bounding box center [777, 356] width 123 height 18
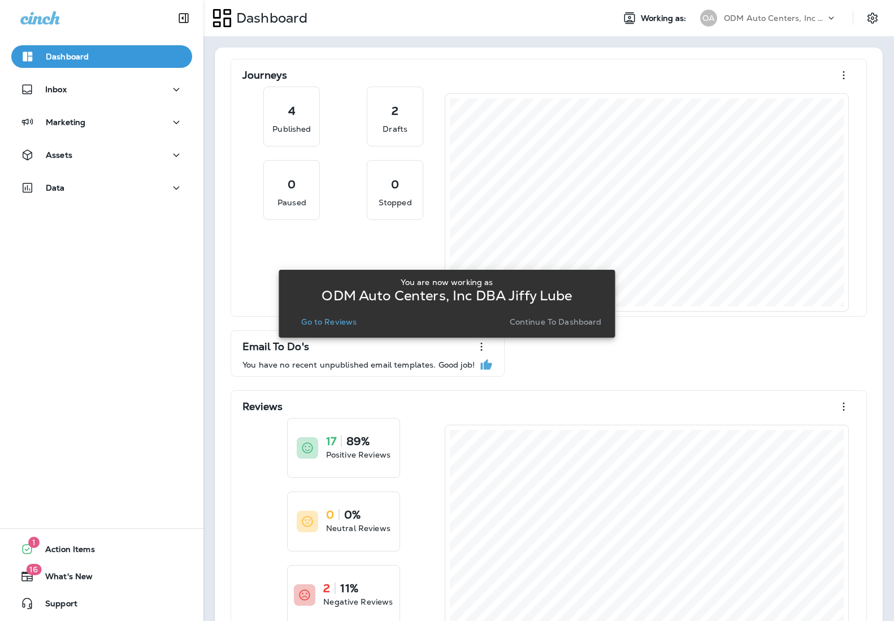
click at [331, 324] on p "Go to Reviews" at bounding box center [328, 321] width 55 height 9
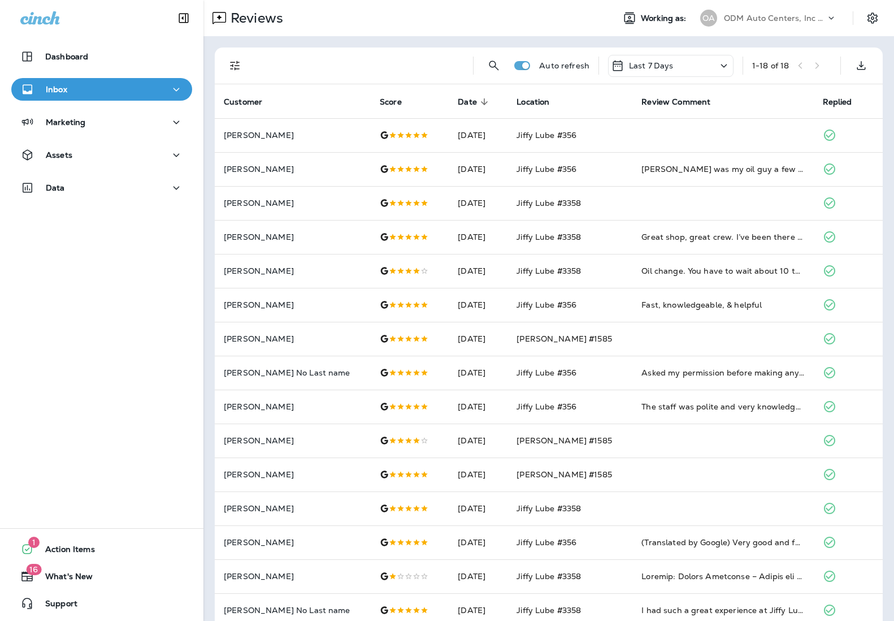
click at [750, 66] on div "1 - 18 of 18" at bounding box center [771, 65] width 37 height 9
click at [750, 19] on p "ODM Auto Centers, Inc DBA Jiffy Lube" at bounding box center [775, 18] width 102 height 9
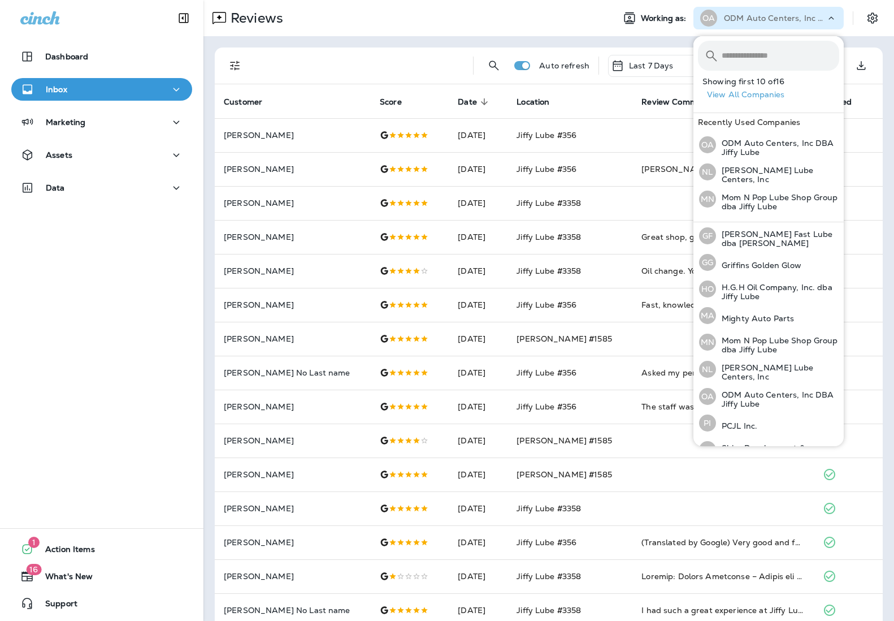
scroll to position [205, 0]
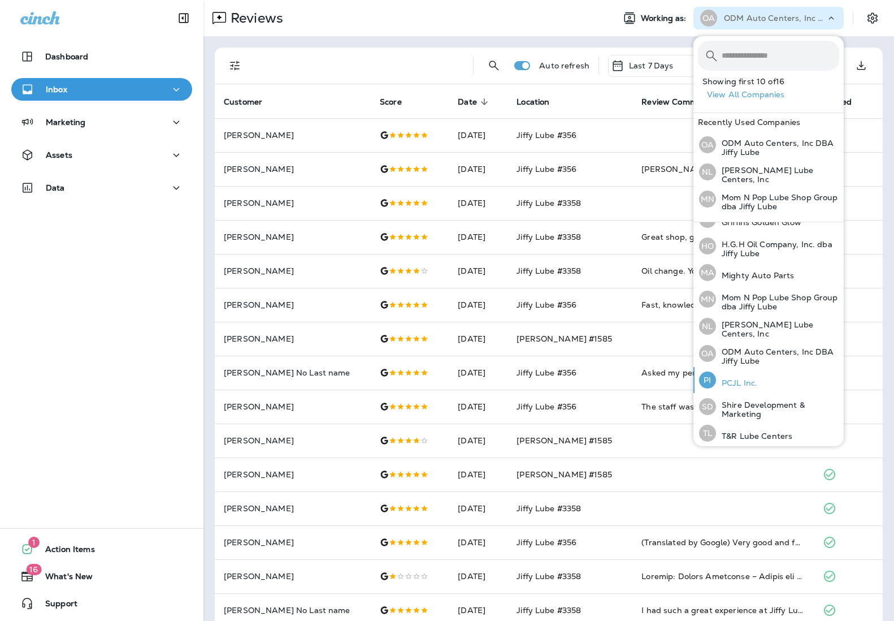
click at [750, 373] on div "PI PCJL Inc." at bounding box center [728, 380] width 67 height 26
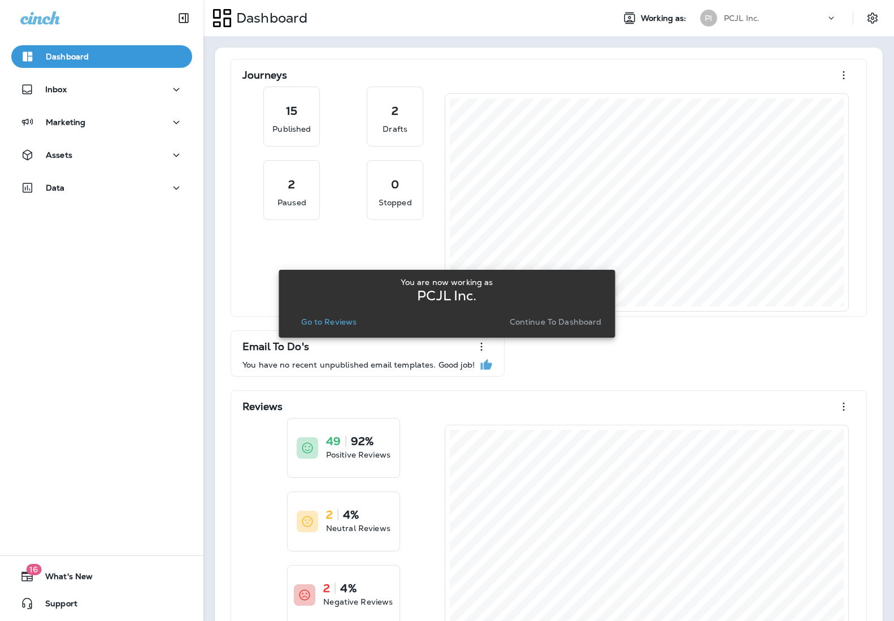
click at [350, 320] on p "Go to Reviews" at bounding box center [328, 321] width 55 height 9
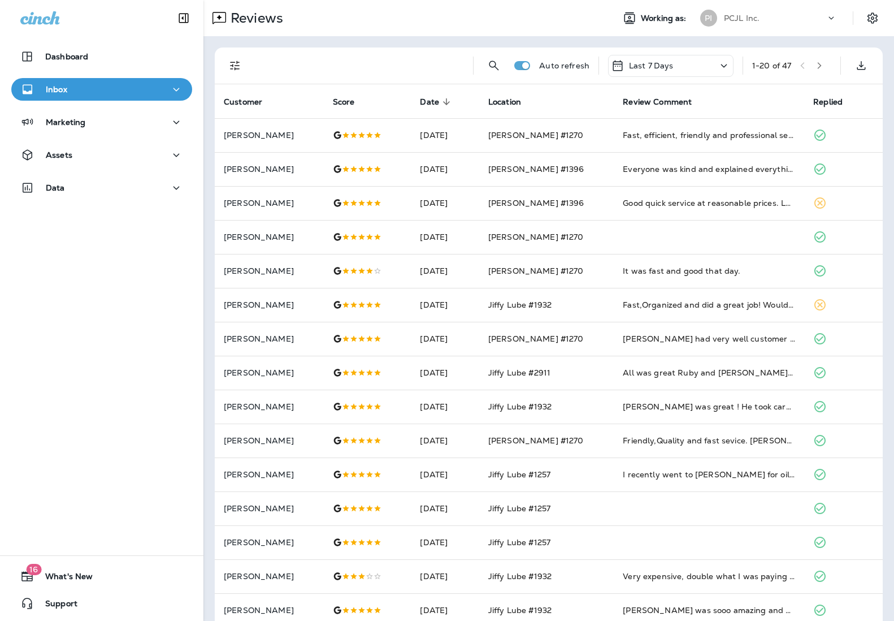
click at [750, 23] on div "PCJL Inc." at bounding box center [775, 18] width 102 height 17
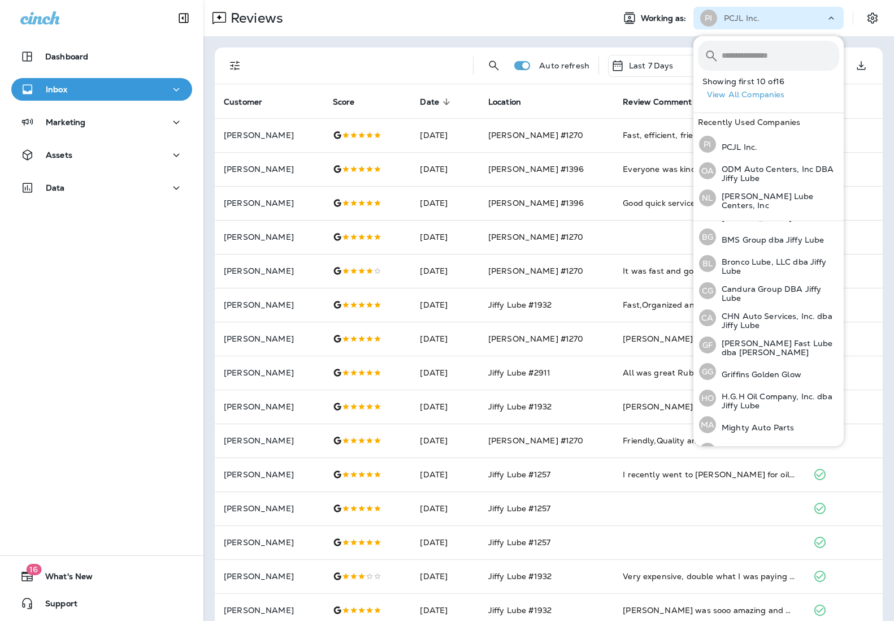
scroll to position [204, 0]
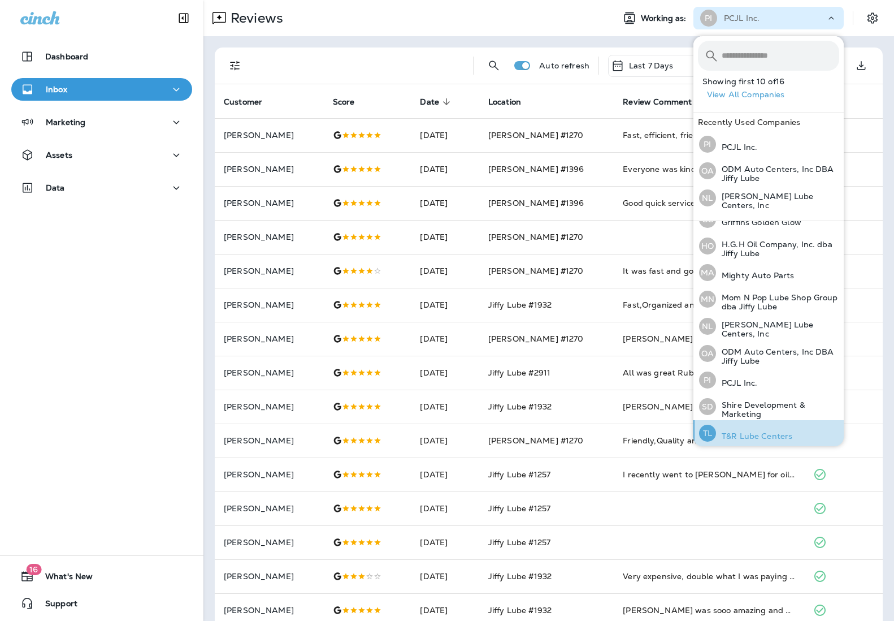
click at [750, 431] on p "T&R Lube Centers" at bounding box center [754, 435] width 76 height 9
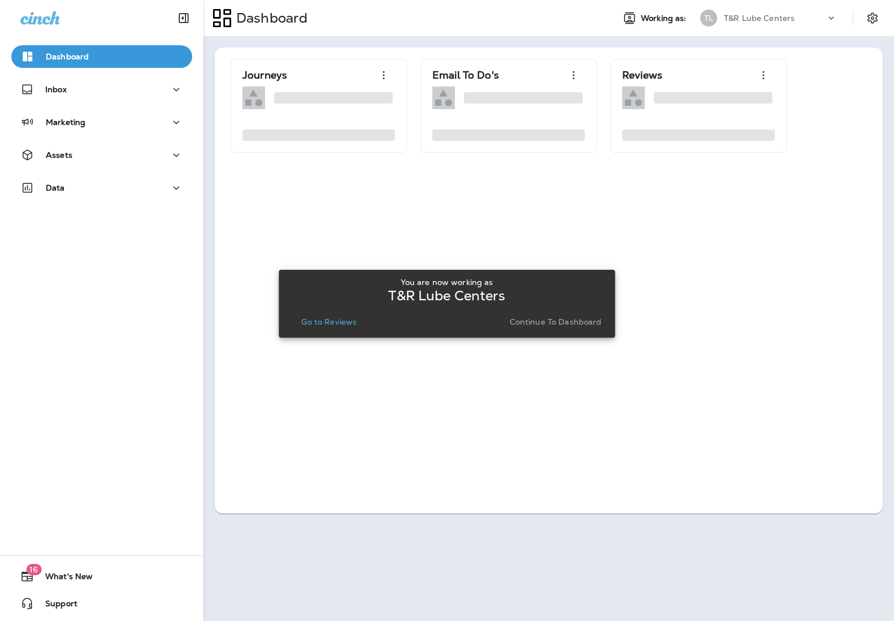
click at [344, 322] on p "Go to Reviews" at bounding box center [328, 321] width 55 height 9
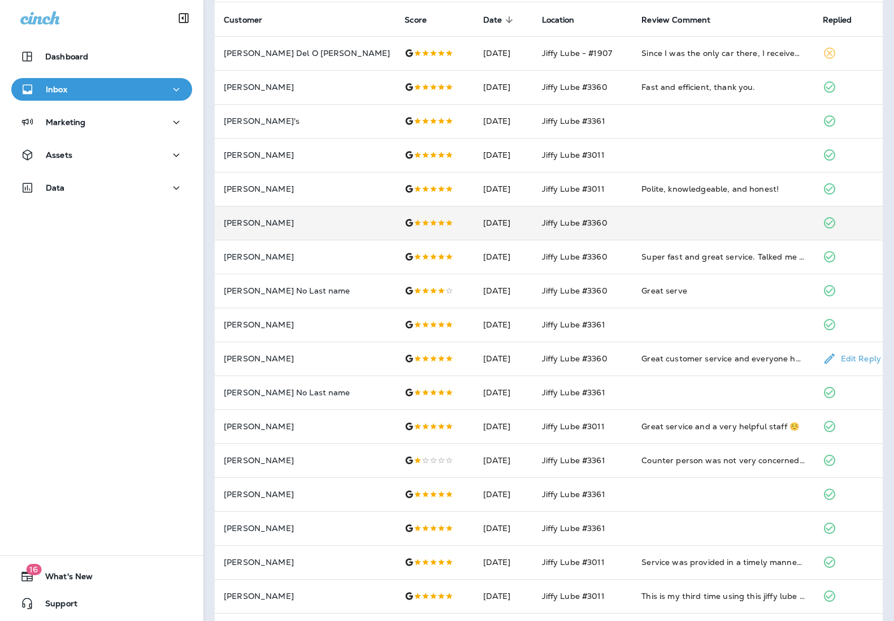
scroll to position [44, 0]
